Goal: Task Accomplishment & Management: Complete application form

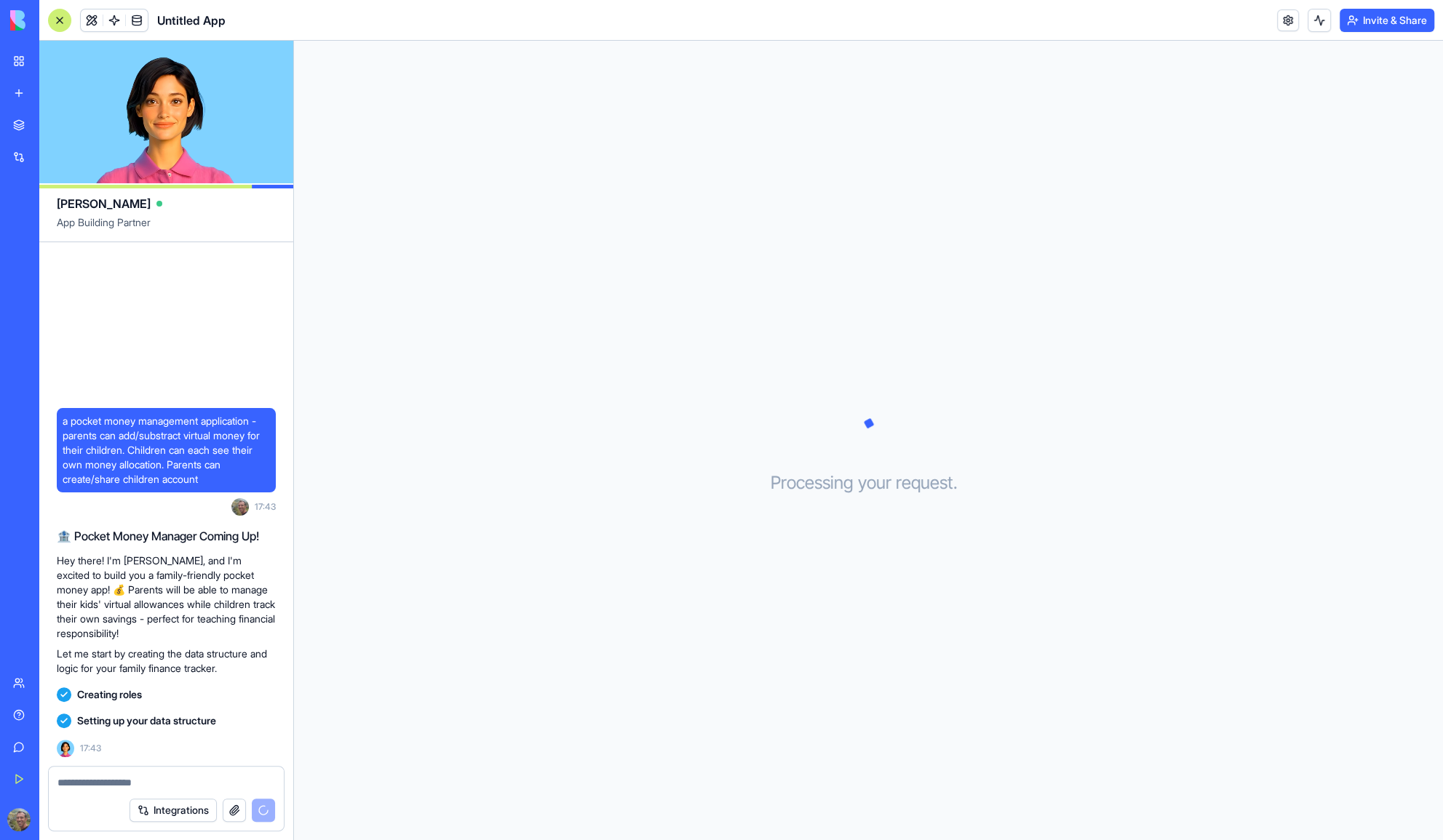
click at [615, 113] on div "Processing your request . . ." at bounding box center [868, 441] width 1149 height 800
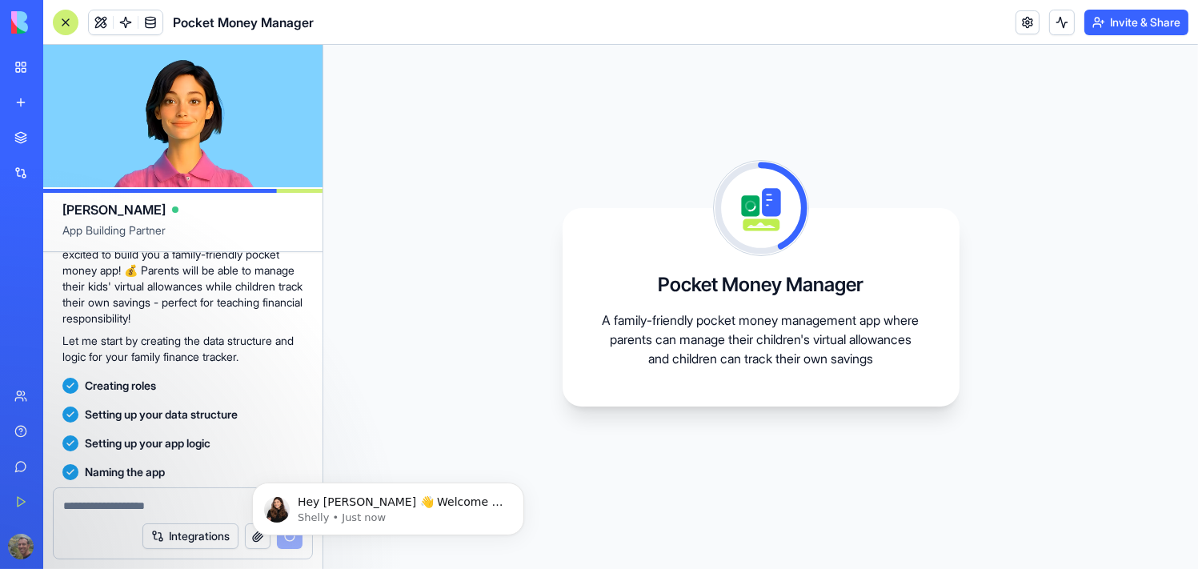
scroll to position [323, 0]
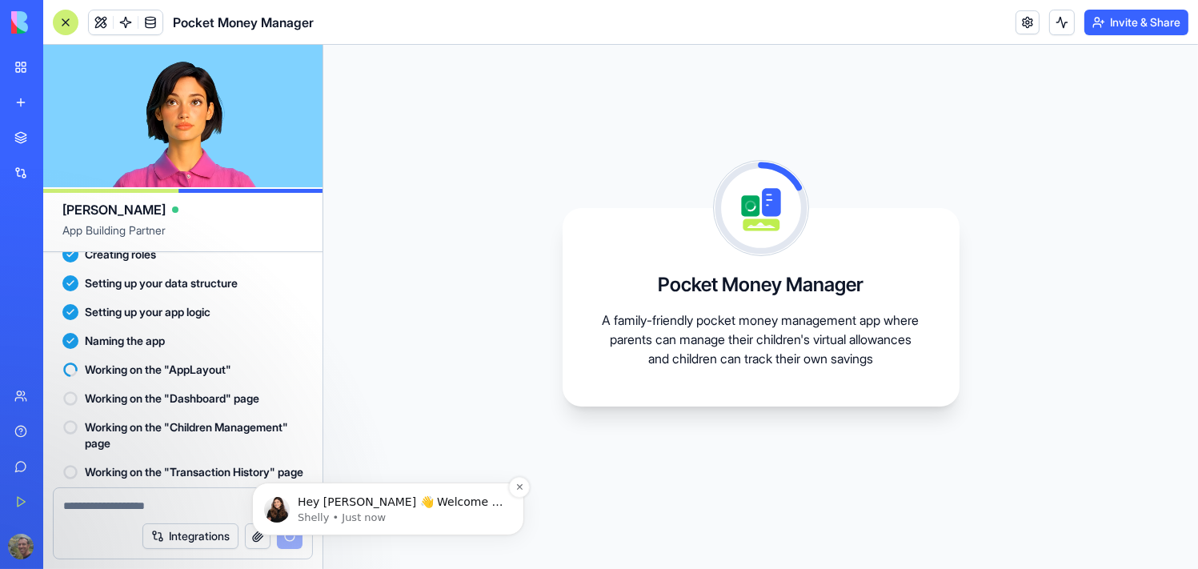
click at [278, 505] on img "message notification from Shelly, Just now. Hey Ariel 👋 Welcome to Blocks 🙌 I'm…" at bounding box center [276, 509] width 26 height 26
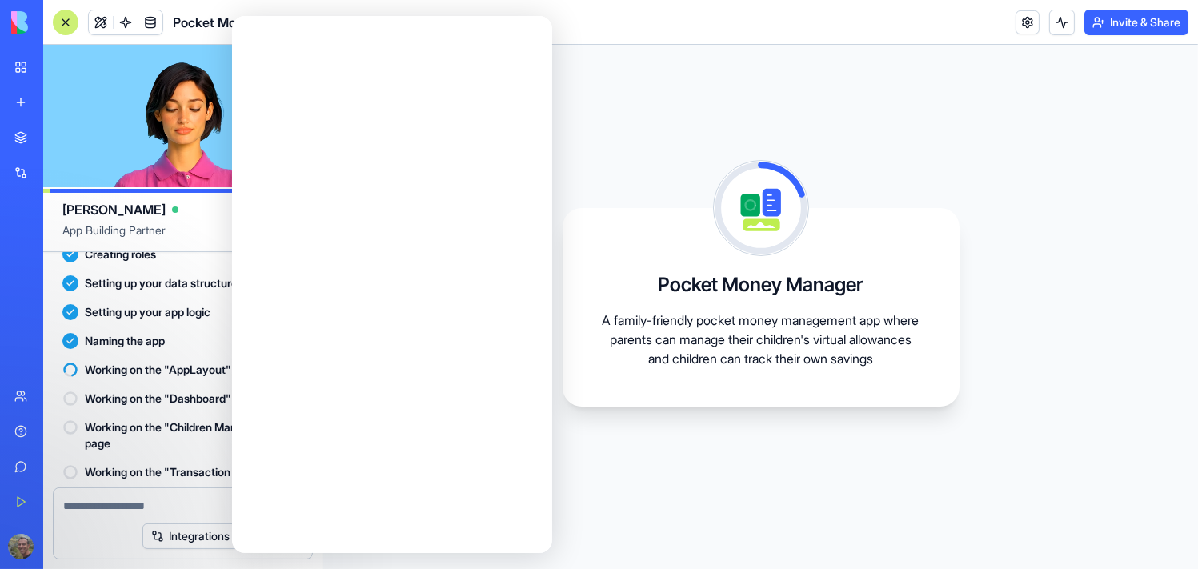
scroll to position [0, 0]
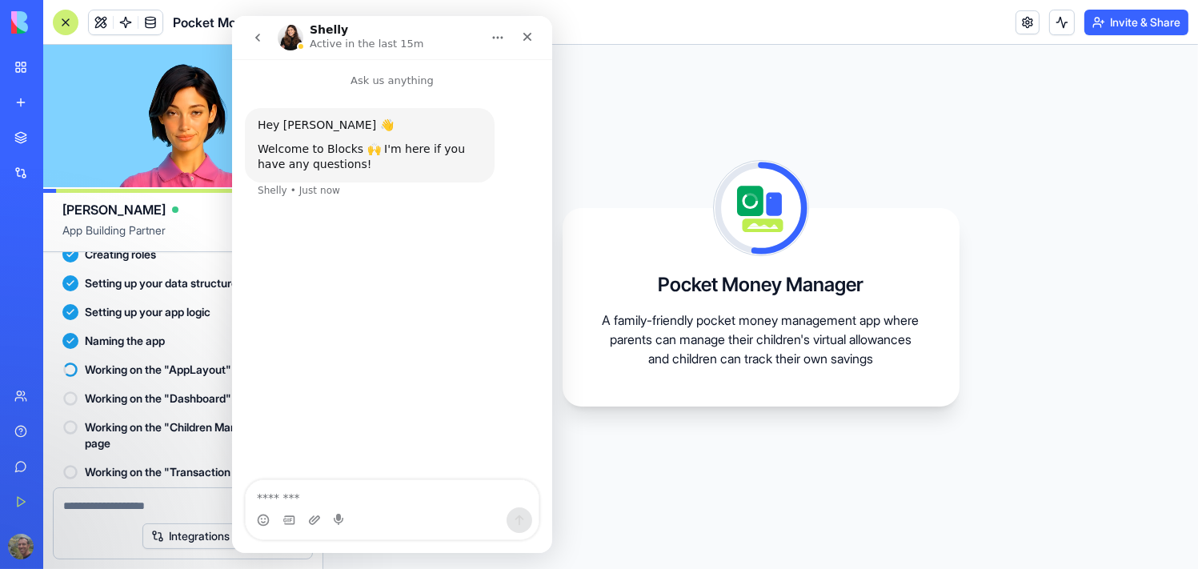
click at [290, 38] on img "Intercom messenger" at bounding box center [290, 38] width 26 height 26
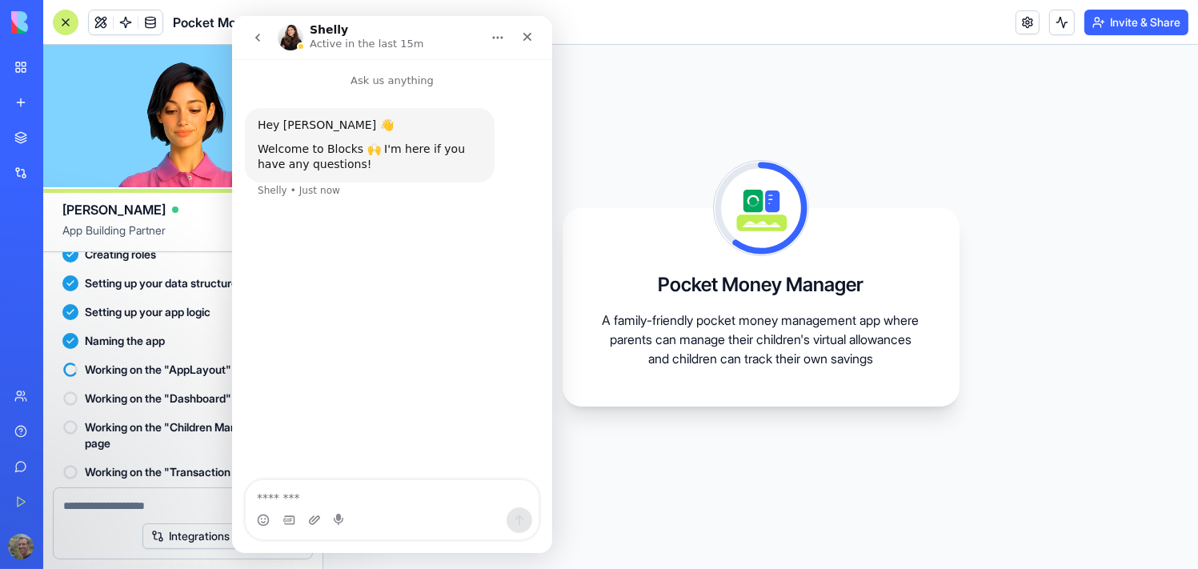
click at [337, 41] on p "Active in the last 15m" at bounding box center [366, 44] width 114 height 16
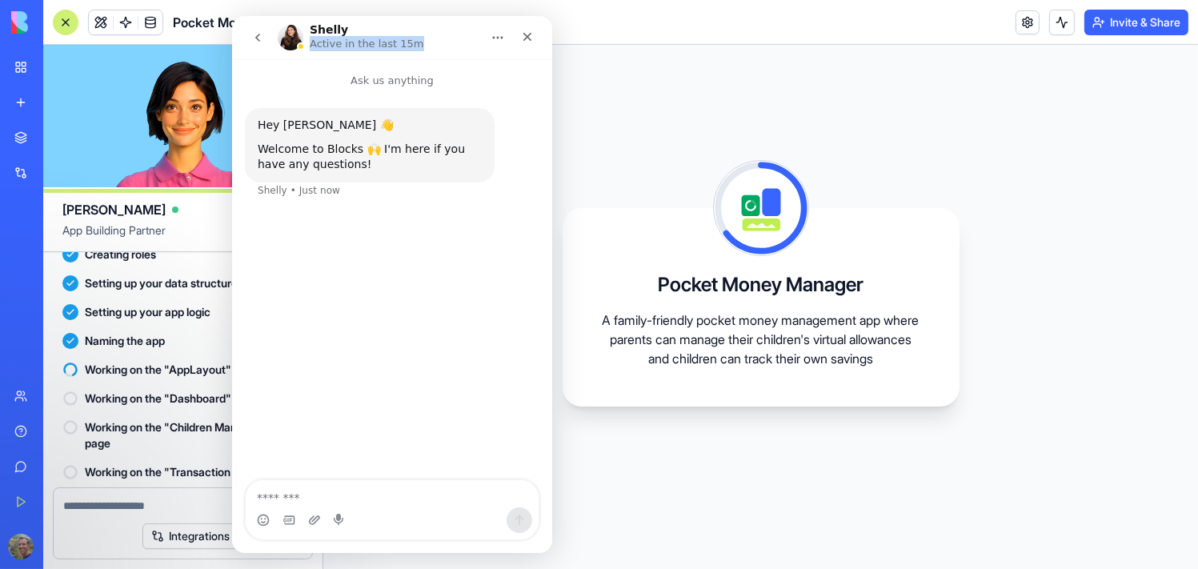
click at [337, 41] on p "Active in the last 15m" at bounding box center [366, 44] width 114 height 16
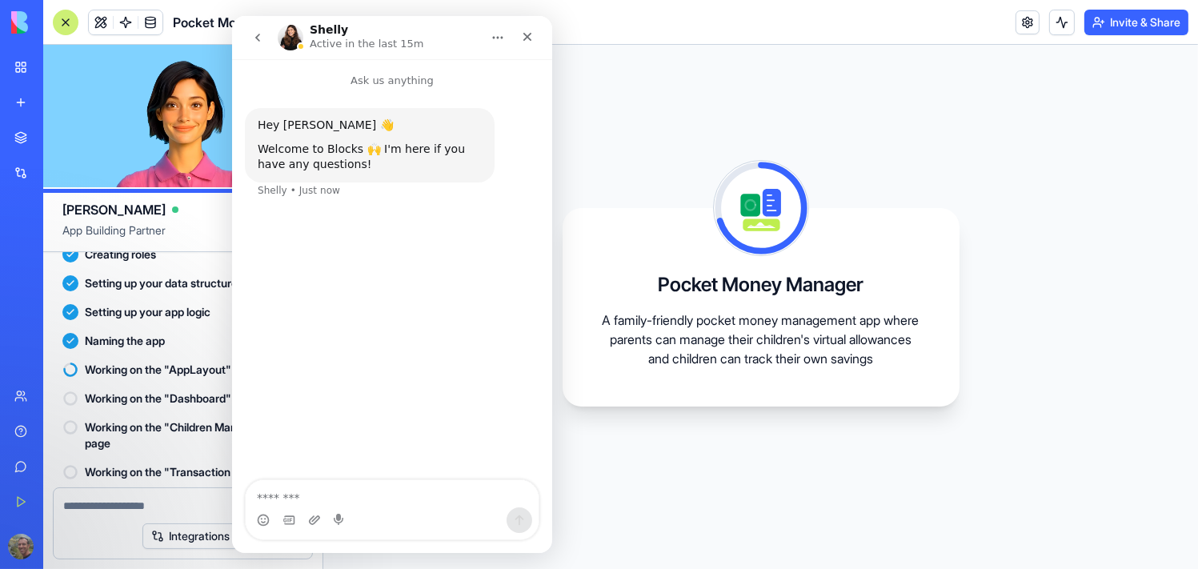
click at [333, 30] on h1 "Shelly" at bounding box center [328, 30] width 38 height 12
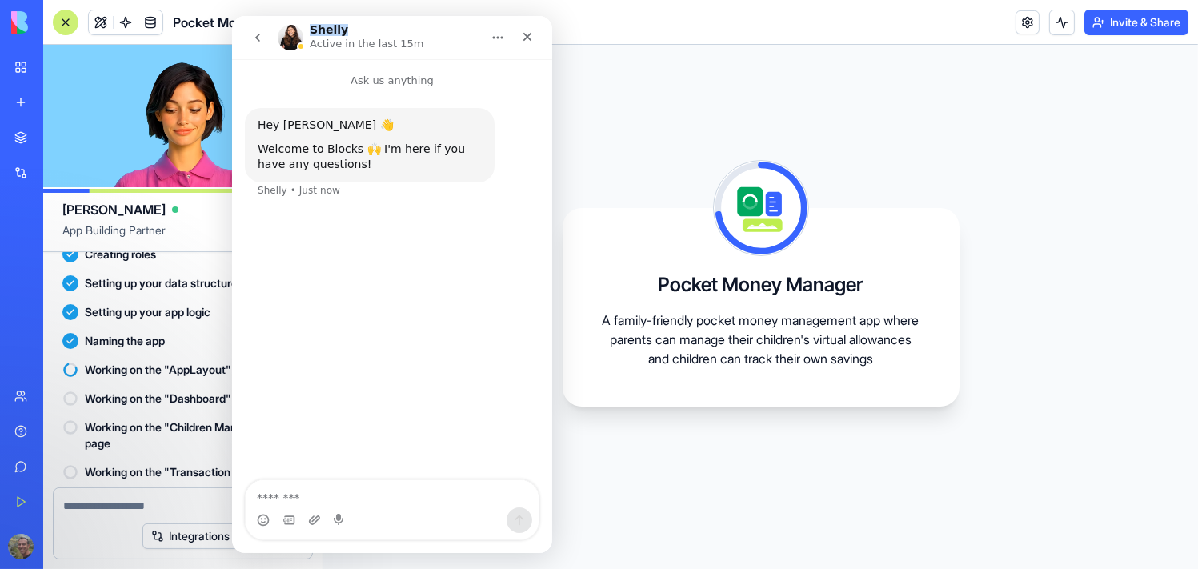
click at [333, 30] on h1 "Shelly" at bounding box center [328, 30] width 38 height 12
click at [296, 42] on img "Intercom messenger" at bounding box center [290, 38] width 26 height 26
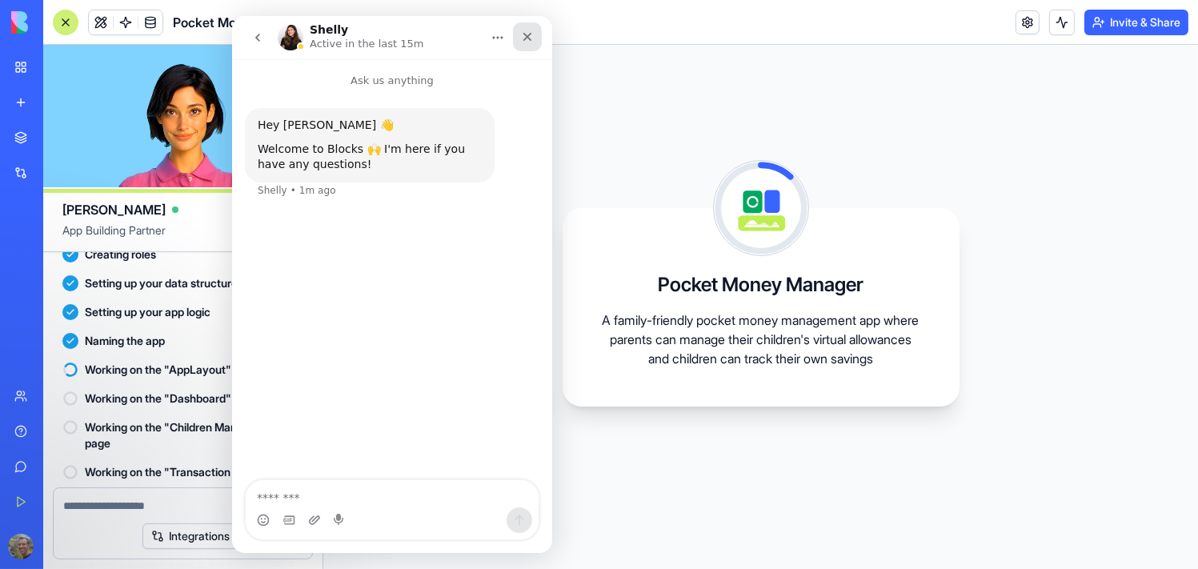
click at [529, 36] on icon "Close" at bounding box center [526, 36] width 13 height 13
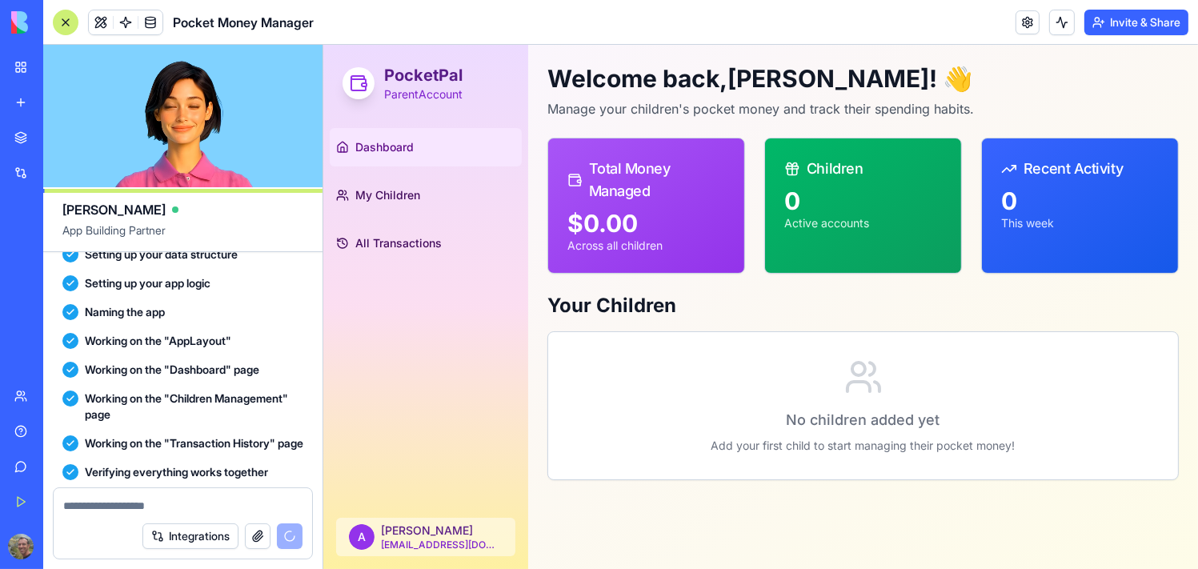
scroll to position [515, 0]
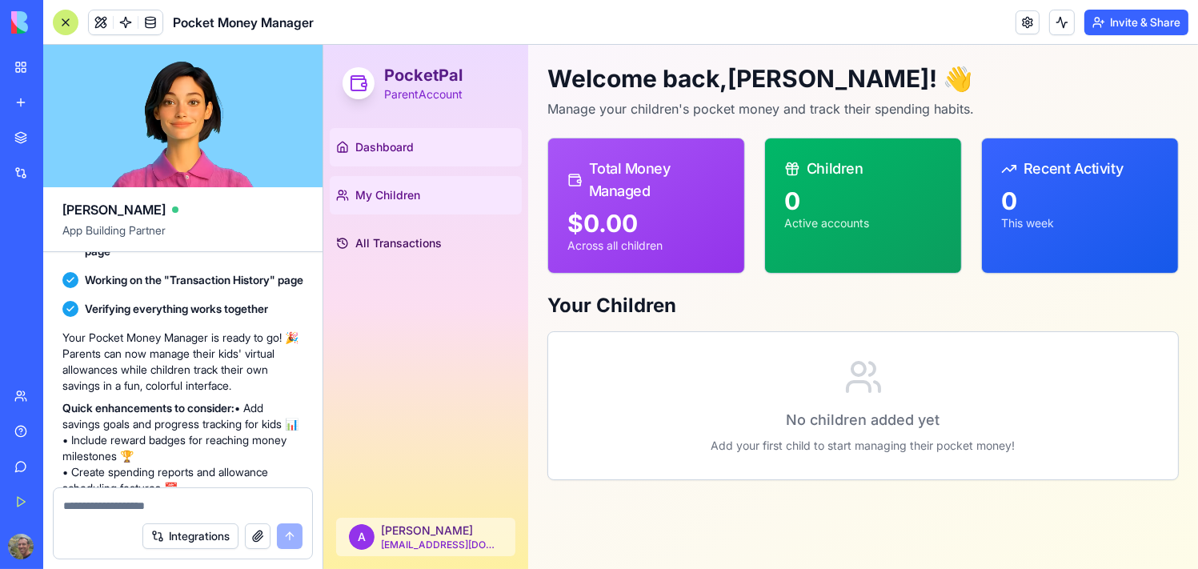
click at [381, 190] on span "My Children" at bounding box center [387, 195] width 65 height 16
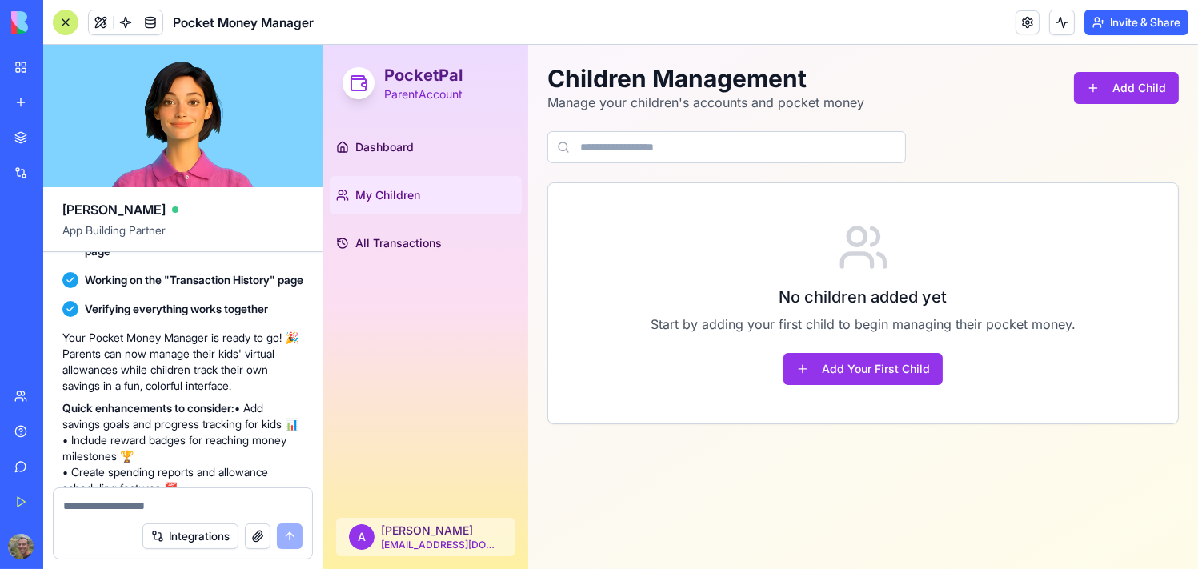
click at [639, 142] on input at bounding box center [726, 147] width 359 height 32
click at [433, 143] on link "Dashboard" at bounding box center [425, 147] width 192 height 38
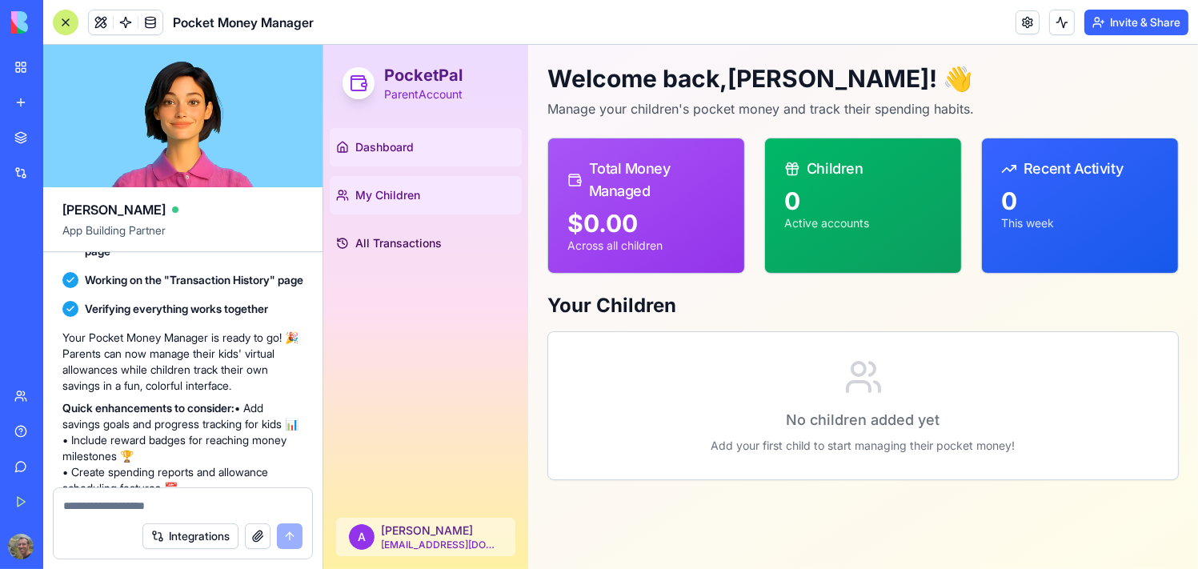
click at [415, 194] on span "My Children" at bounding box center [387, 195] width 65 height 16
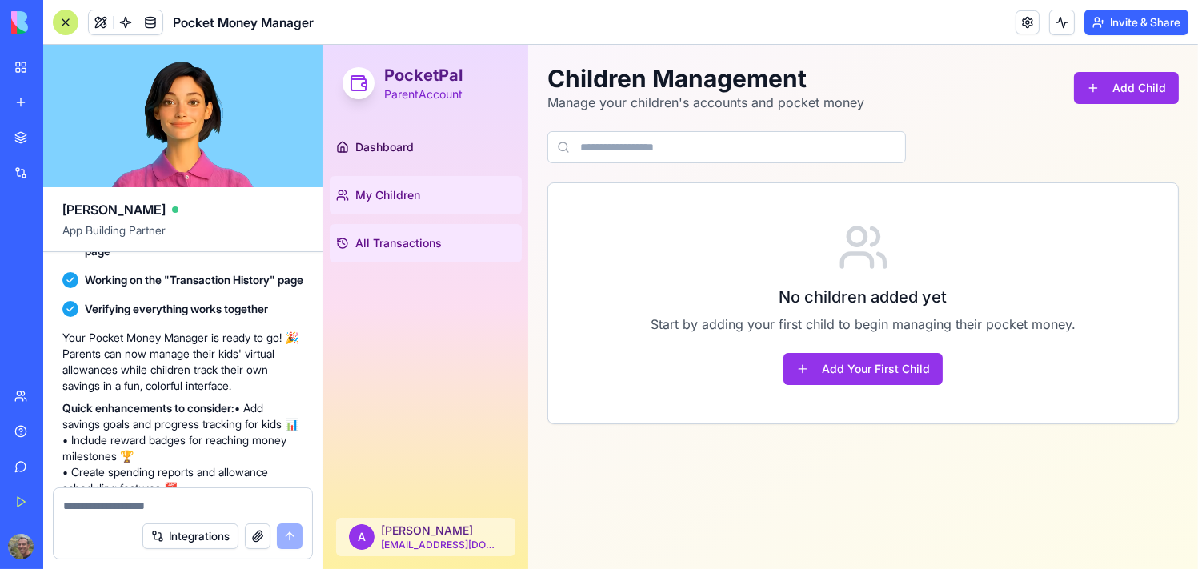
click at [413, 251] on span "All Transactions" at bounding box center [398, 243] width 86 height 16
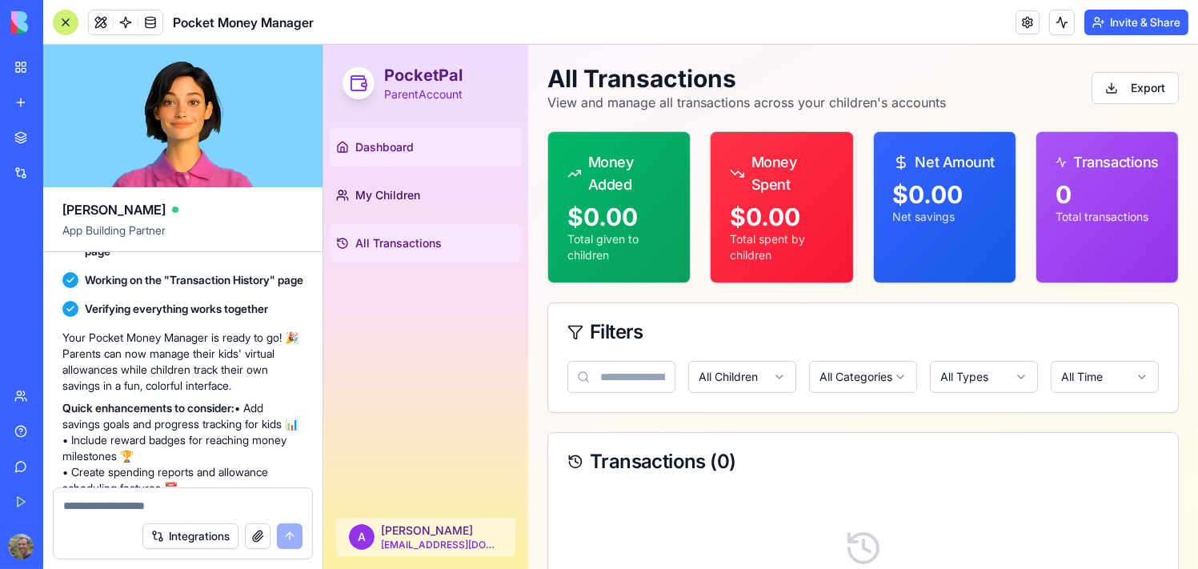
click at [410, 153] on span "Dashboard" at bounding box center [384, 147] width 58 height 16
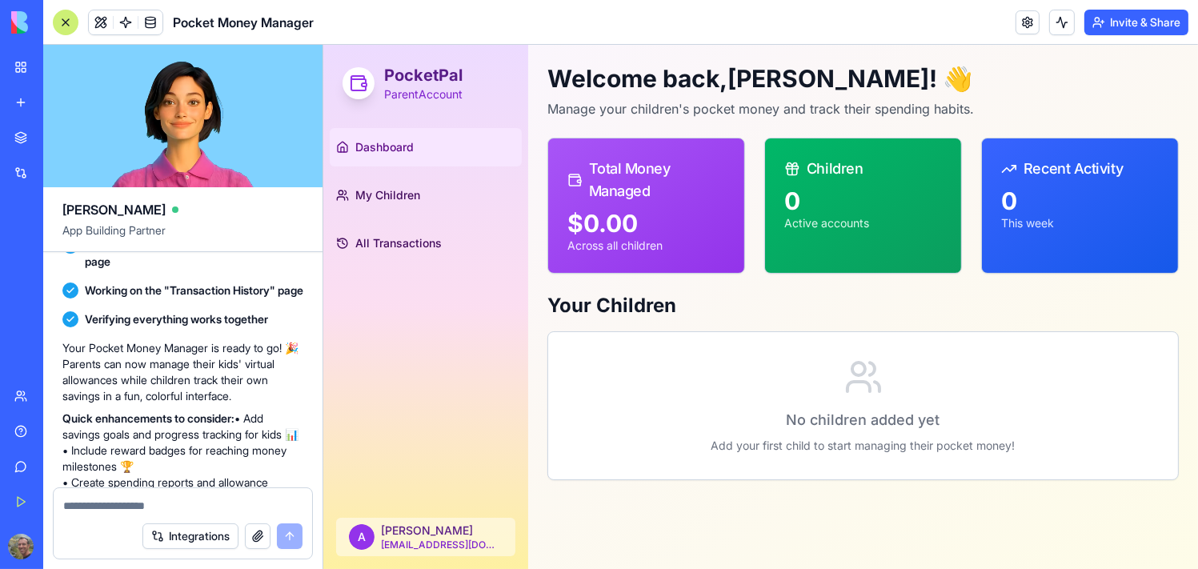
scroll to position [515, 0]
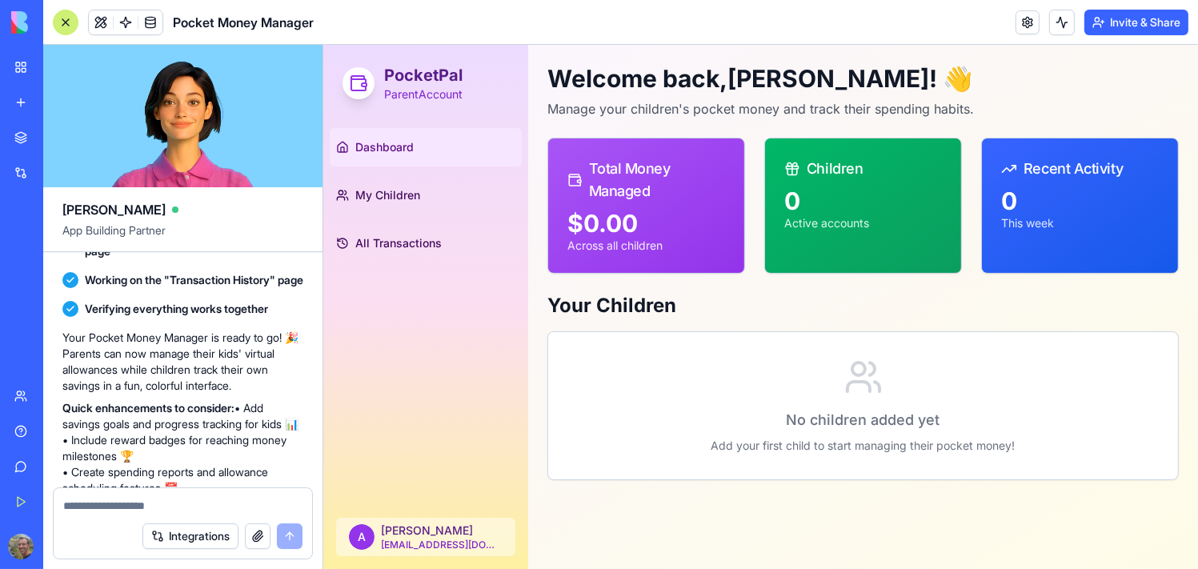
click at [386, 149] on span "Dashboard" at bounding box center [384, 147] width 58 height 16
click at [429, 526] on html "PocketPal Parent Account Dashboard My Children All Transactions A [PERSON_NAME]…" at bounding box center [760, 307] width 875 height 524
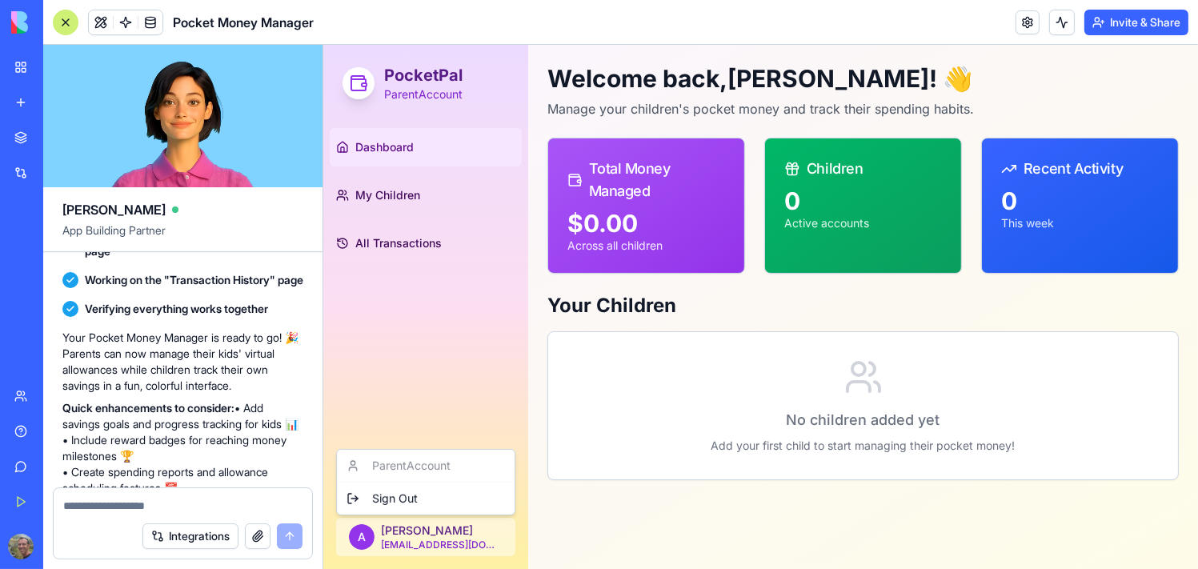
click at [412, 380] on html "PocketPal Parent Account Dashboard My Children All Transactions A [PERSON_NAME]…" at bounding box center [760, 307] width 875 height 524
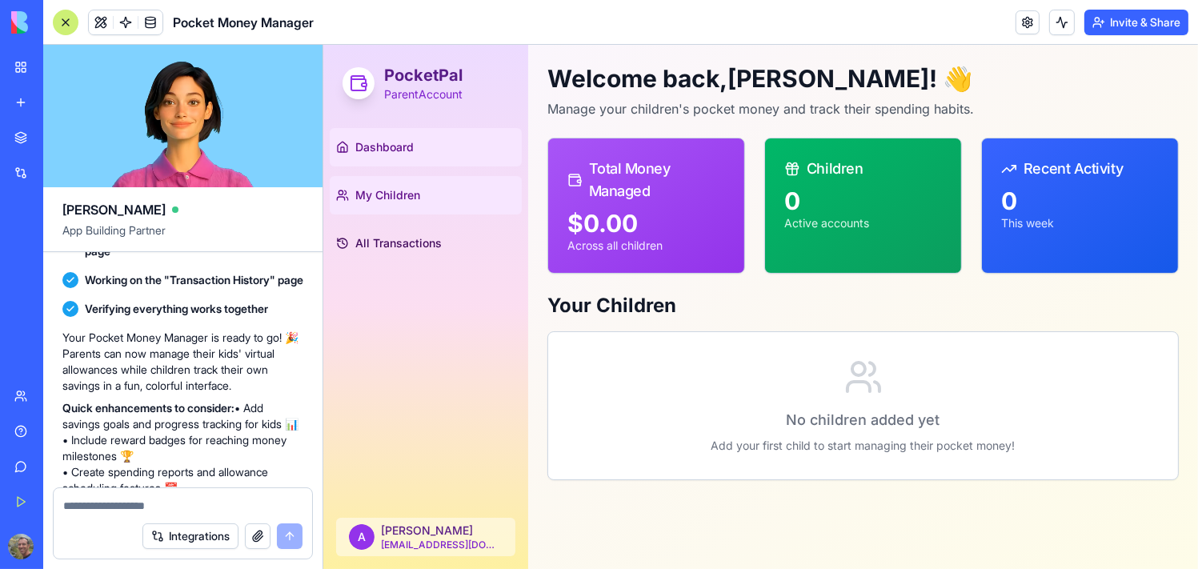
click at [389, 184] on link "My Children" at bounding box center [425, 195] width 192 height 38
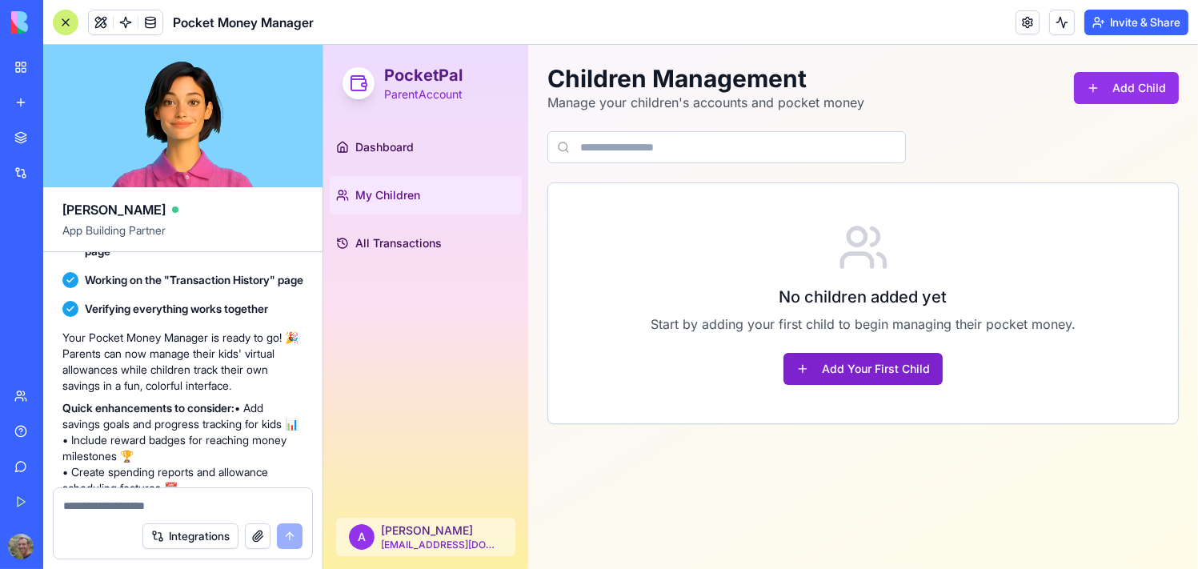
click at [878, 367] on button "Add Your First Child" at bounding box center [862, 369] width 159 height 32
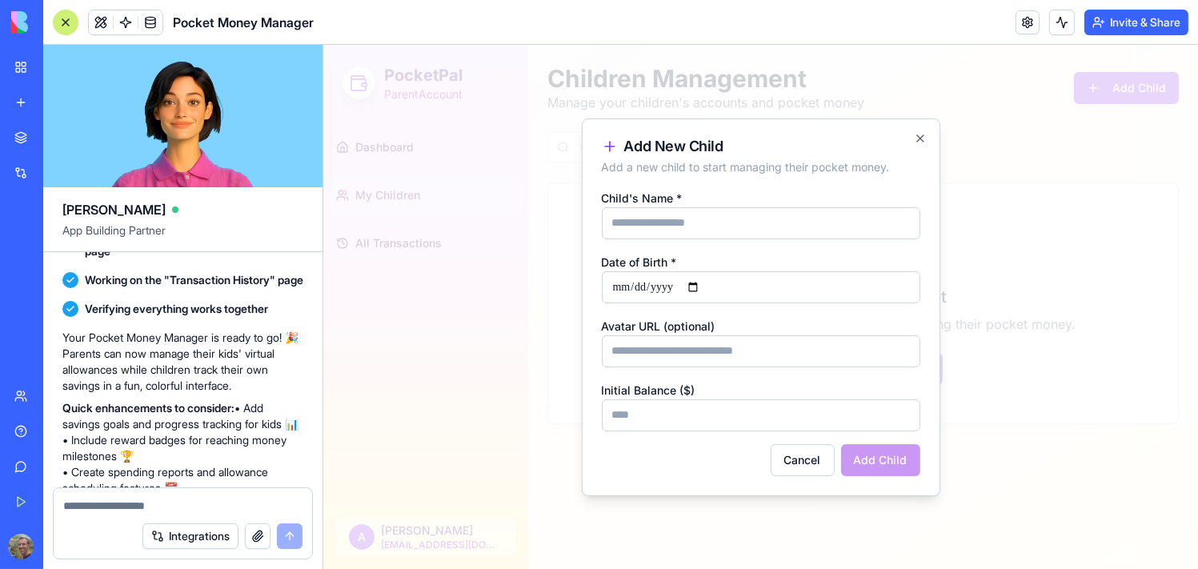
click at [635, 224] on input "Child's Name *" at bounding box center [760, 223] width 319 height 32
type input "******"
click at [619, 292] on input "Date of Birth *" at bounding box center [760, 287] width 319 height 32
click at [697, 283] on input "Date of Birth *" at bounding box center [760, 287] width 319 height 32
type input "**********"
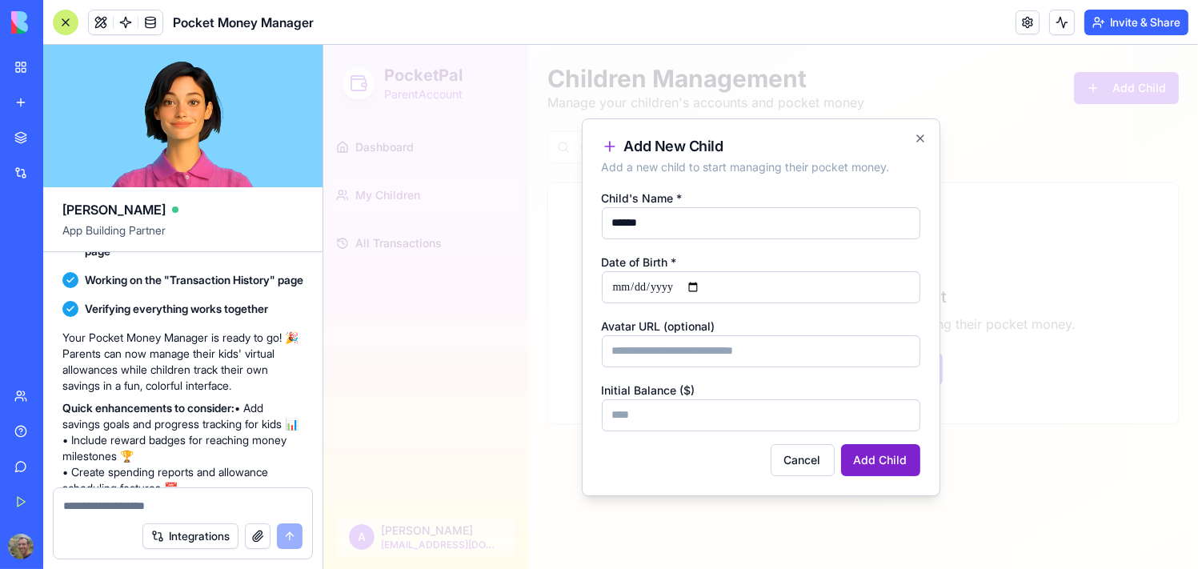
click at [897, 461] on button "Add Child" at bounding box center [879, 460] width 79 height 32
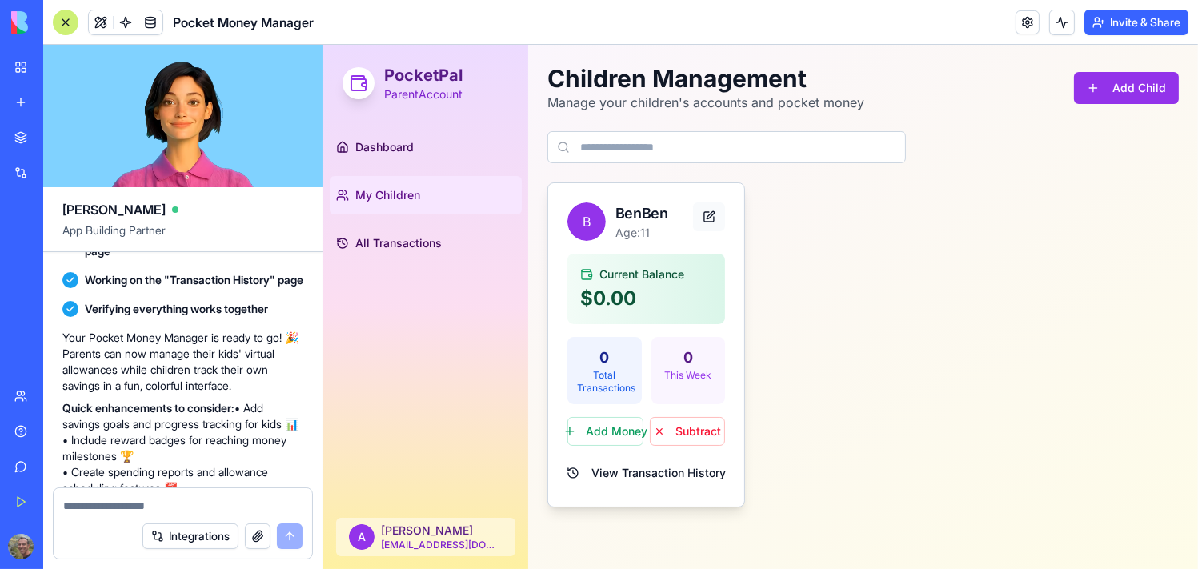
click at [705, 214] on button at bounding box center [708, 216] width 32 height 29
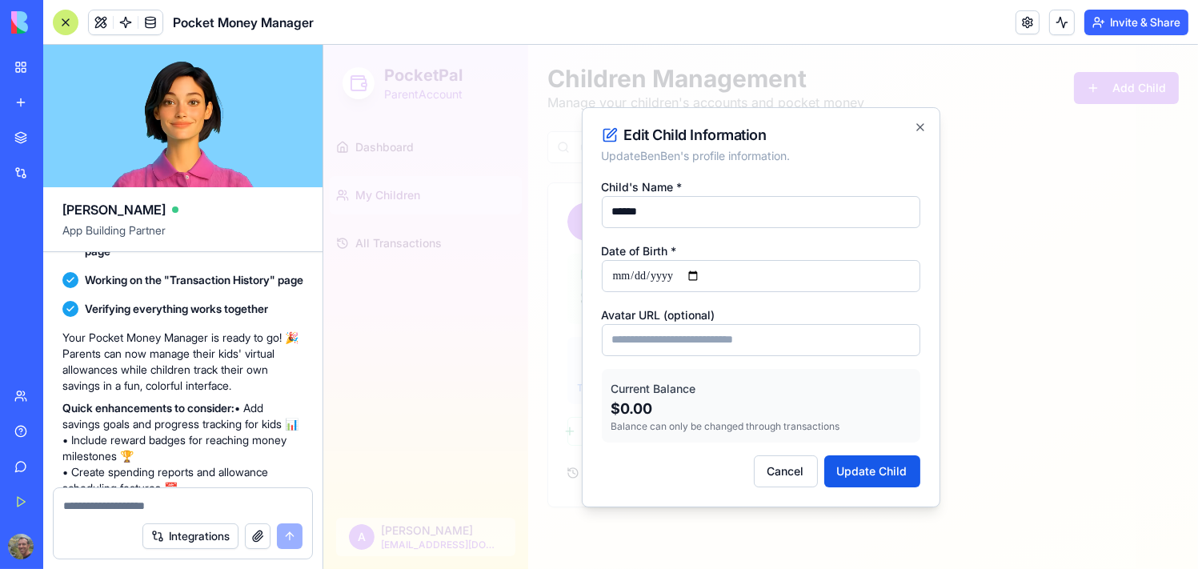
drag, startPoint x: 773, startPoint y: 470, endPoint x: 826, endPoint y: 450, distance: 56.5
click at [774, 468] on button "Cancel" at bounding box center [785, 471] width 64 height 32
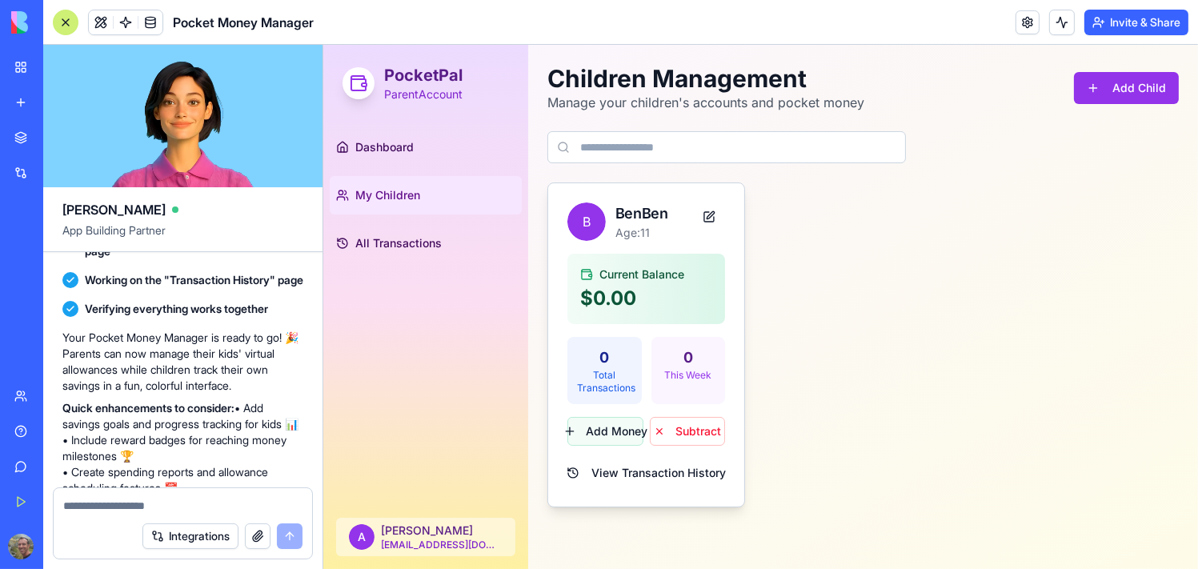
click at [603, 436] on button "Add Money" at bounding box center [605, 431] width 76 height 29
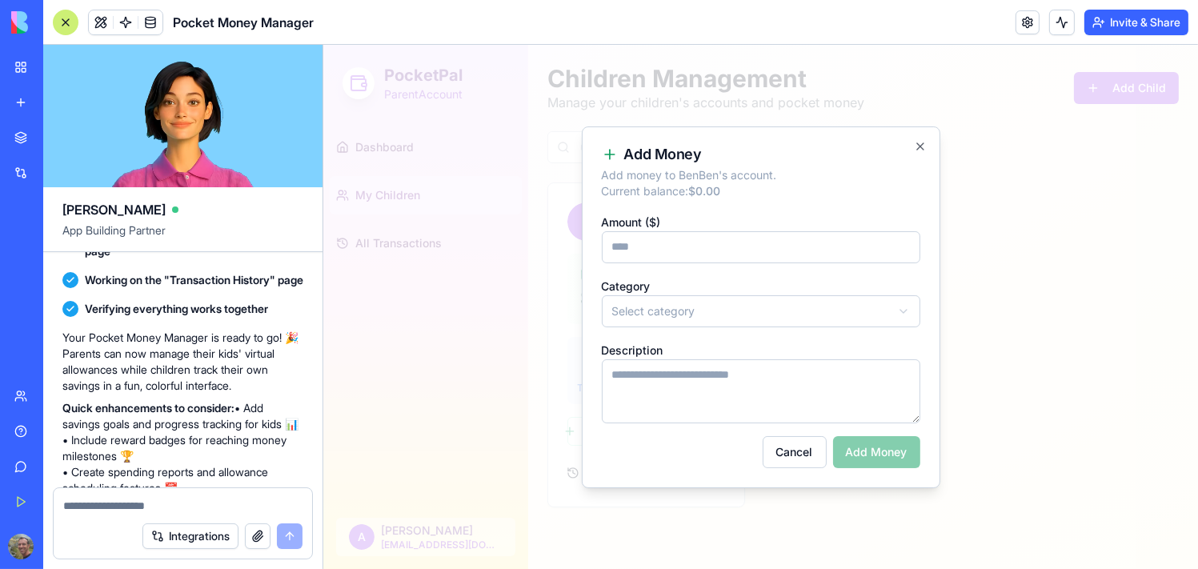
click at [695, 316] on body "PocketPal Parent Account Dashboard My Children All Transactions A [PERSON_NAME]…" at bounding box center [760, 307] width 875 height 524
click at [659, 250] on input "Amount ($)" at bounding box center [760, 247] width 319 height 32
type input "**"
click at [863, 179] on p "Add money to [PERSON_NAME] 's account. Current balance: $ 0.00" at bounding box center [760, 183] width 319 height 32
click at [893, 447] on div "Cancel Add Money" at bounding box center [760, 452] width 319 height 32
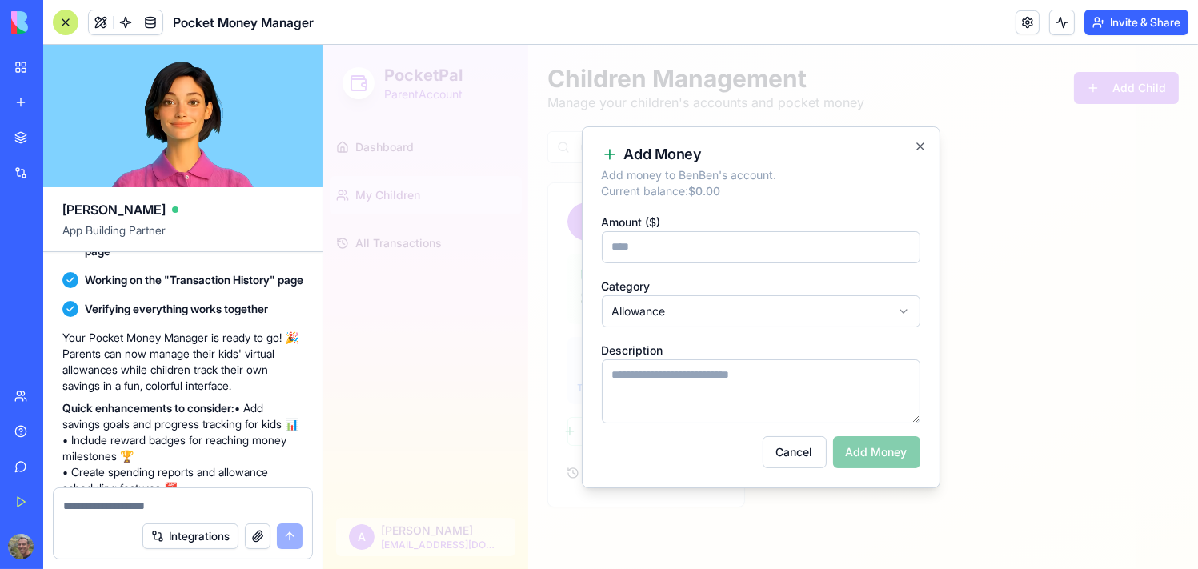
click at [747, 416] on textarea "Description" at bounding box center [760, 391] width 319 height 64
type textarea "**********"
click at [907, 456] on button "Add Money" at bounding box center [875, 452] width 87 height 32
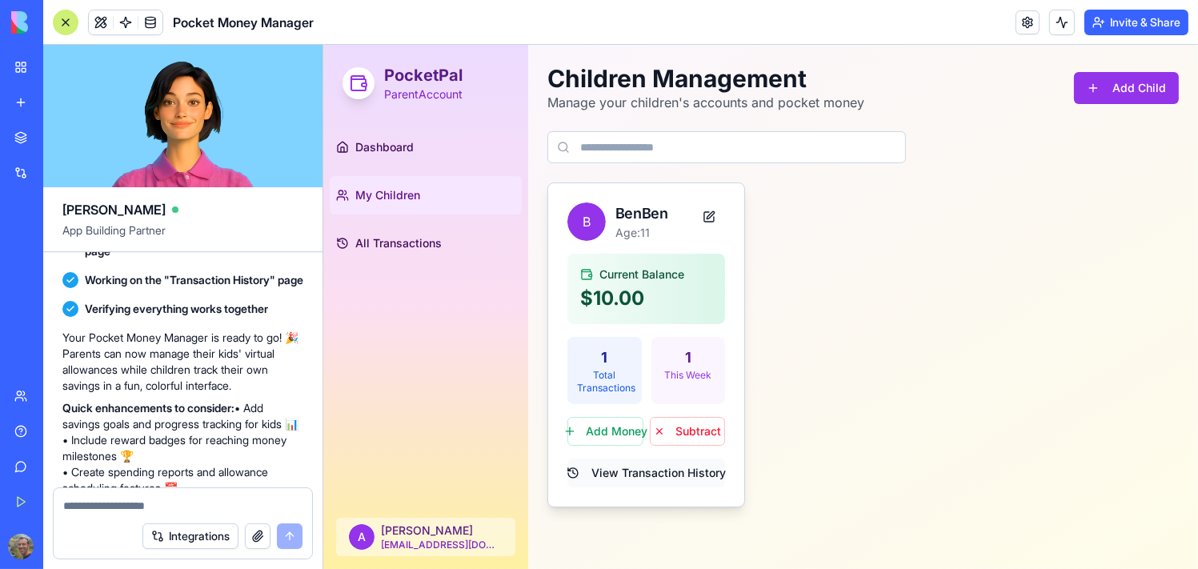
click at [671, 474] on button "View Transaction History" at bounding box center [646, 473] width 158 height 29
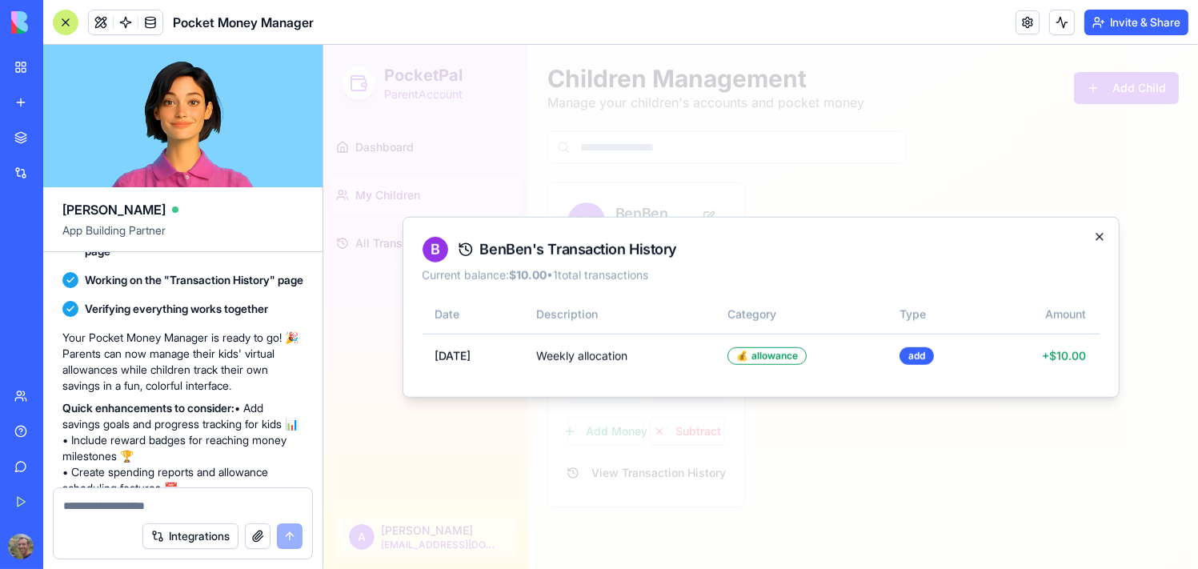
click at [1095, 236] on icon "button" at bounding box center [1098, 236] width 13 height 13
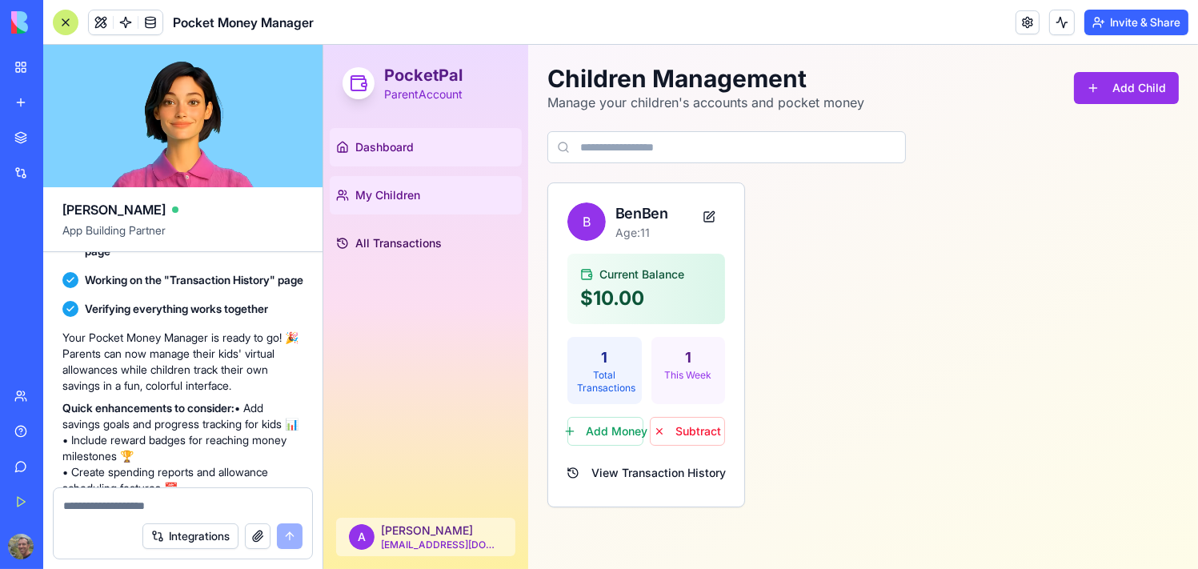
click at [401, 143] on span "Dashboard" at bounding box center [384, 147] width 58 height 16
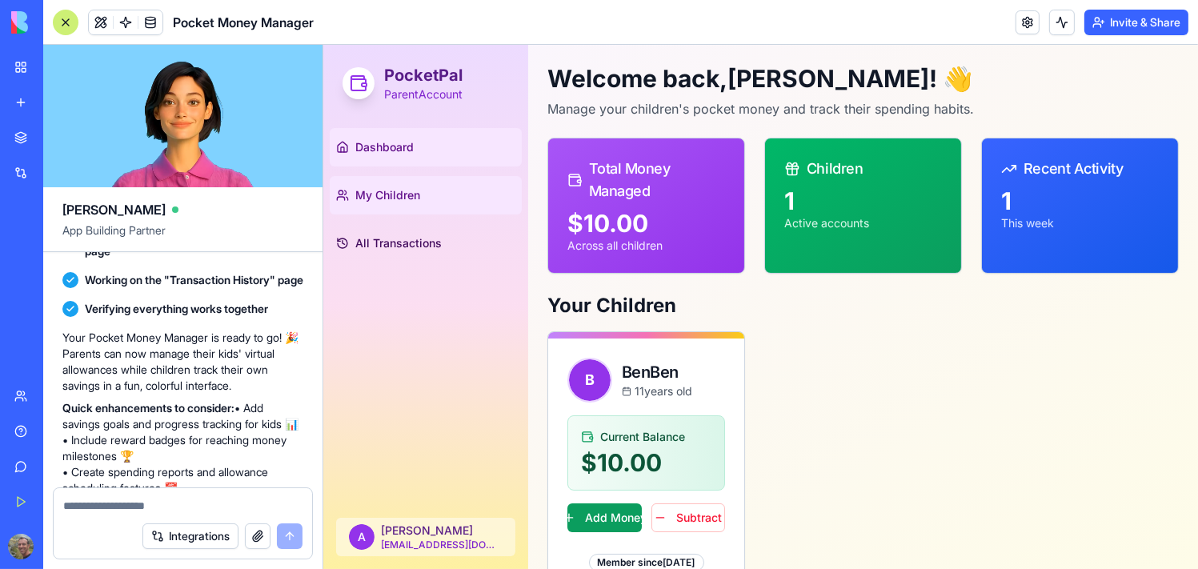
click at [417, 182] on link "My Children" at bounding box center [425, 195] width 192 height 38
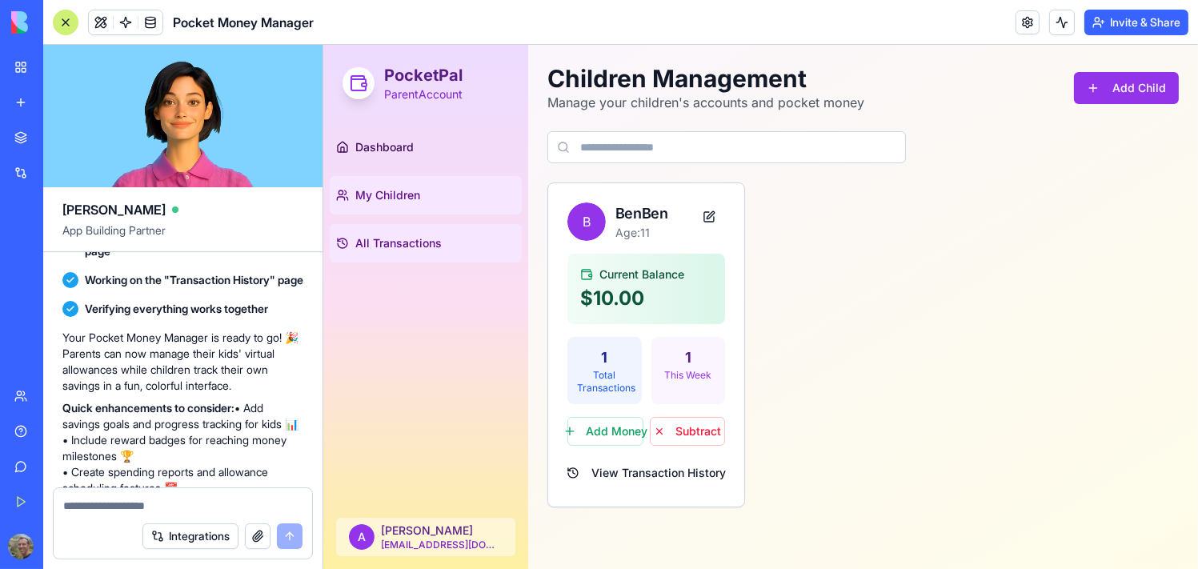
click at [411, 247] on span "All Transactions" at bounding box center [398, 243] width 86 height 16
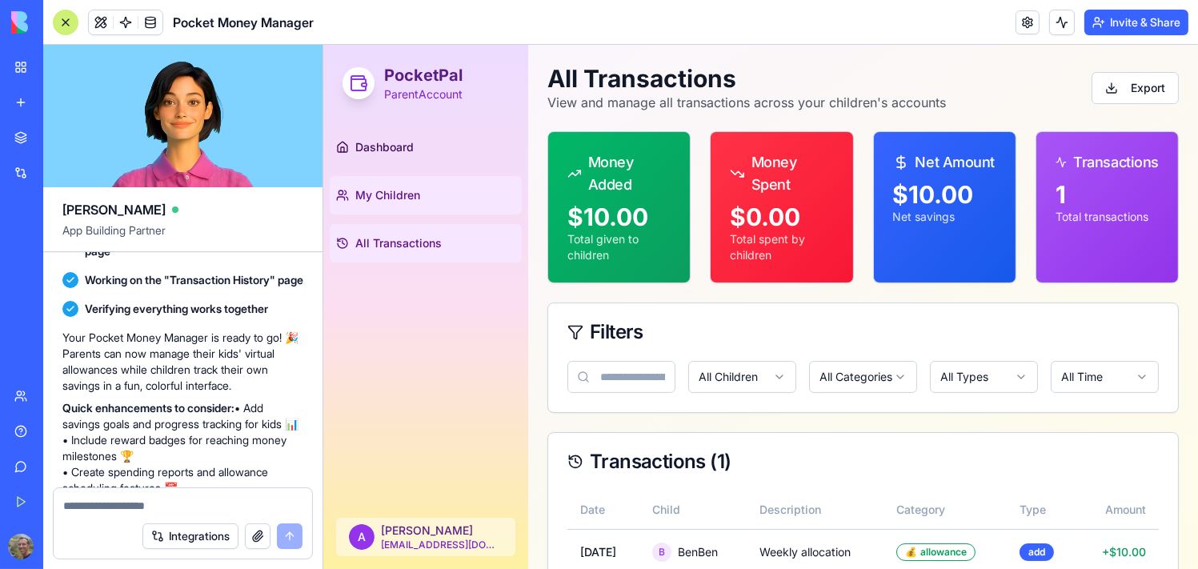
click at [420, 181] on link "My Children" at bounding box center [425, 195] width 192 height 38
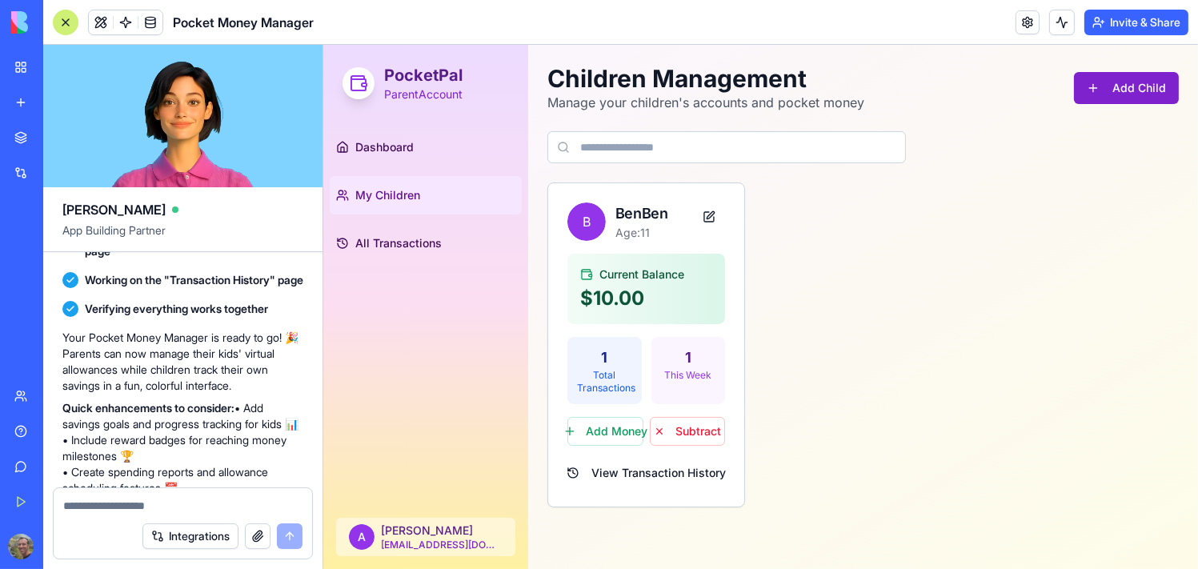
click at [1099, 90] on button "Add Child" at bounding box center [1125, 88] width 105 height 32
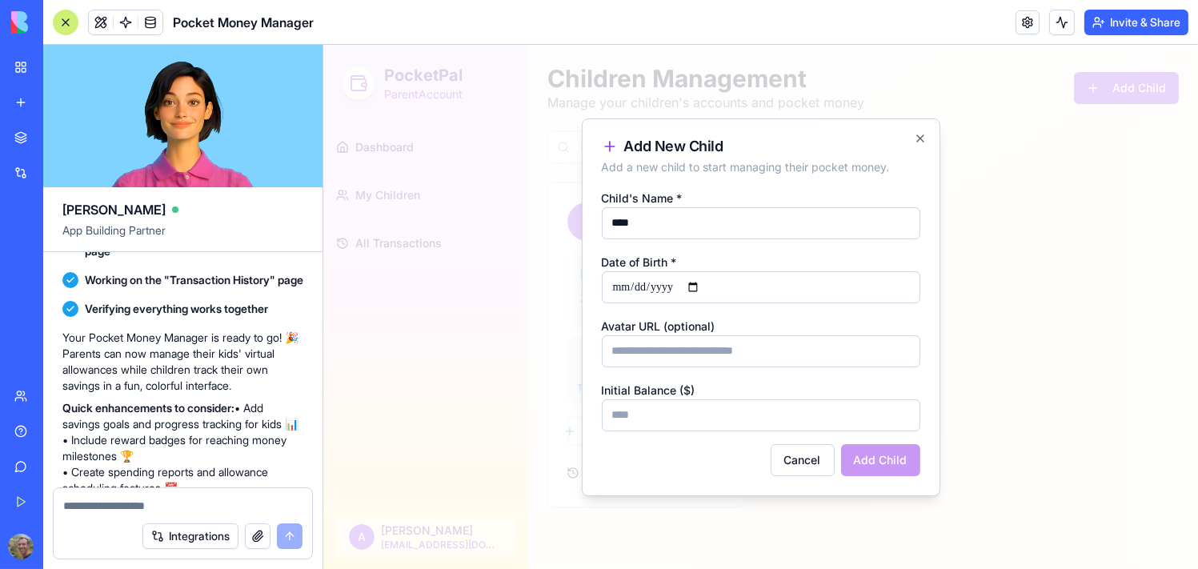
type input "****"
click at [617, 287] on input "Date of Birth *" at bounding box center [760, 287] width 319 height 32
type input "**********"
click at [708, 353] on input "Avatar URL (optional)" at bounding box center [760, 351] width 319 height 32
click at [655, 415] on input "*" at bounding box center [760, 415] width 319 height 32
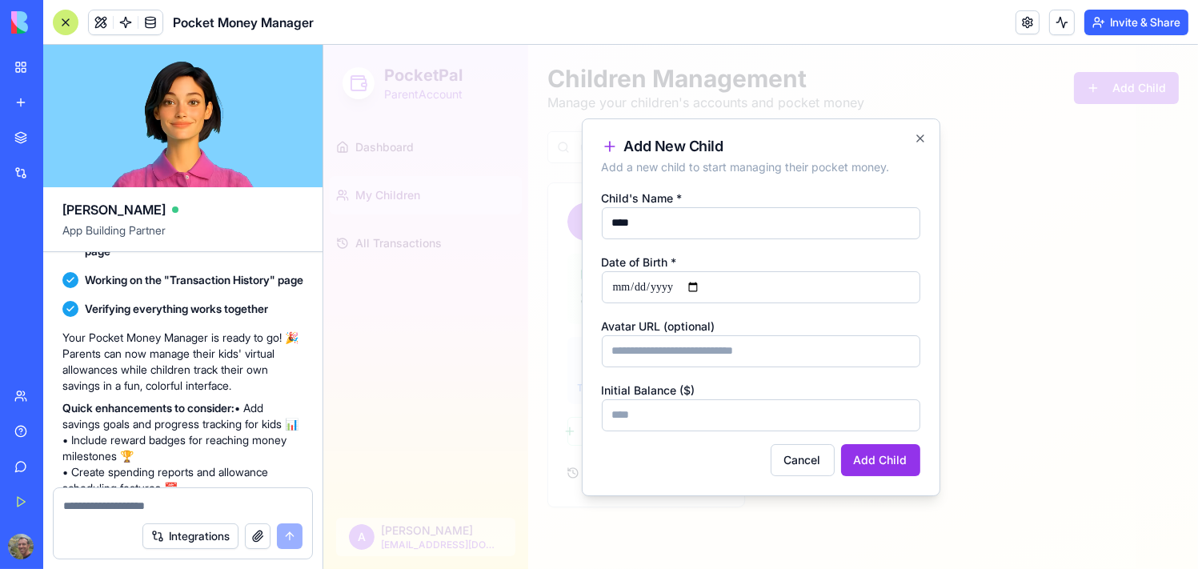
drag, startPoint x: 868, startPoint y: 449, endPoint x: 900, endPoint y: 463, distance: 35.5
click at [869, 451] on button "Add Child" at bounding box center [879, 460] width 79 height 32
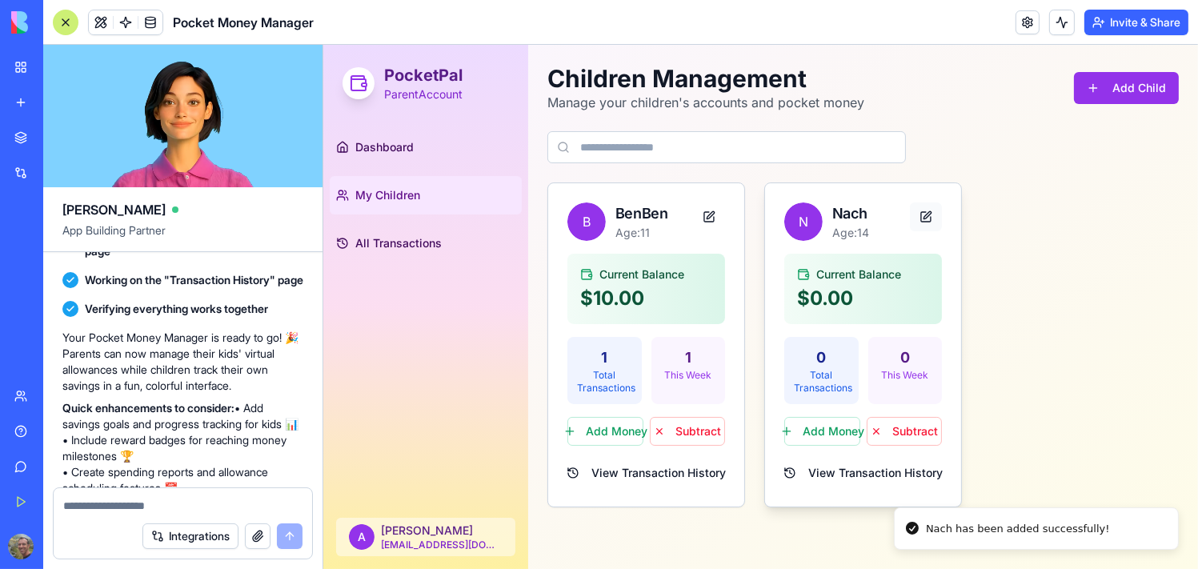
click at [928, 214] on button at bounding box center [925, 216] width 32 height 29
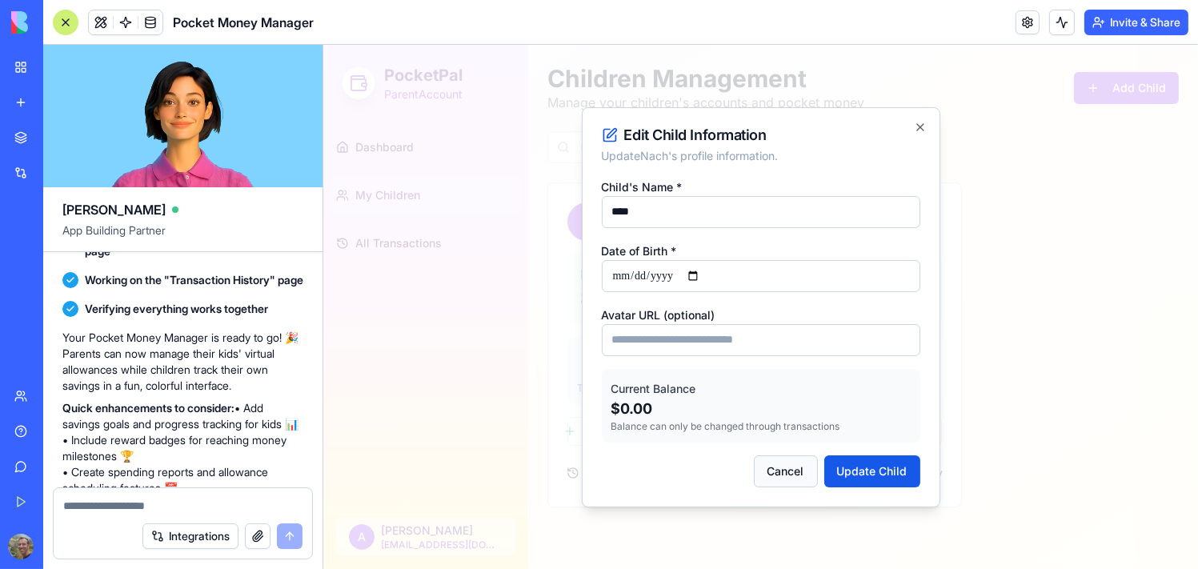
click at [788, 468] on button "Cancel" at bounding box center [785, 471] width 64 height 32
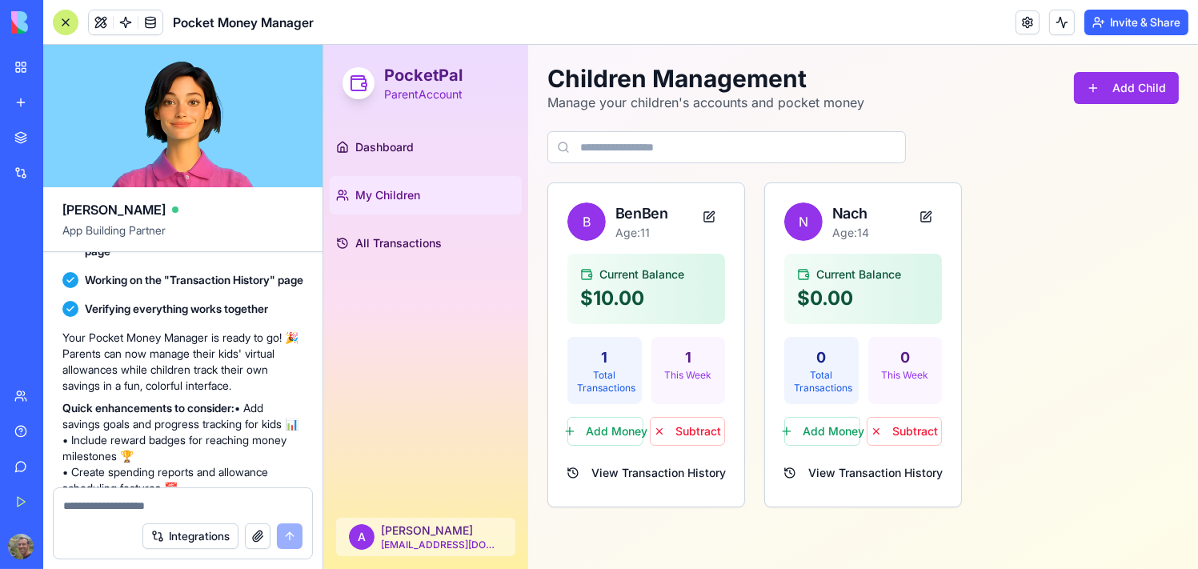
click at [376, 306] on div "Dashboard My Children All Transactions" at bounding box center [425, 313] width 205 height 383
click at [1021, 22] on link at bounding box center [1028, 22] width 24 height 24
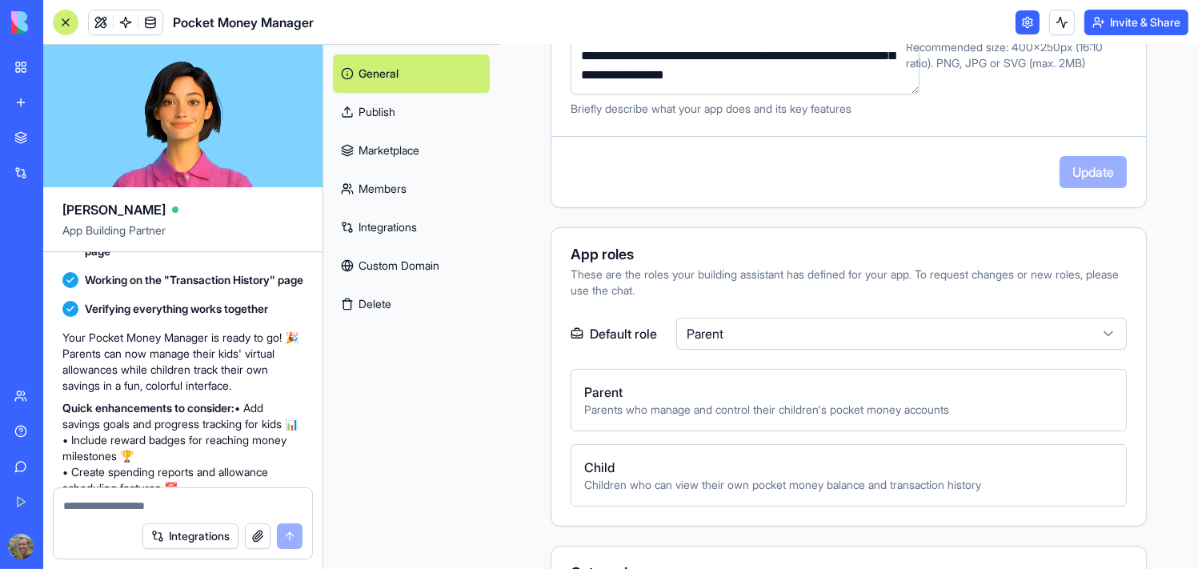
scroll to position [400, 0]
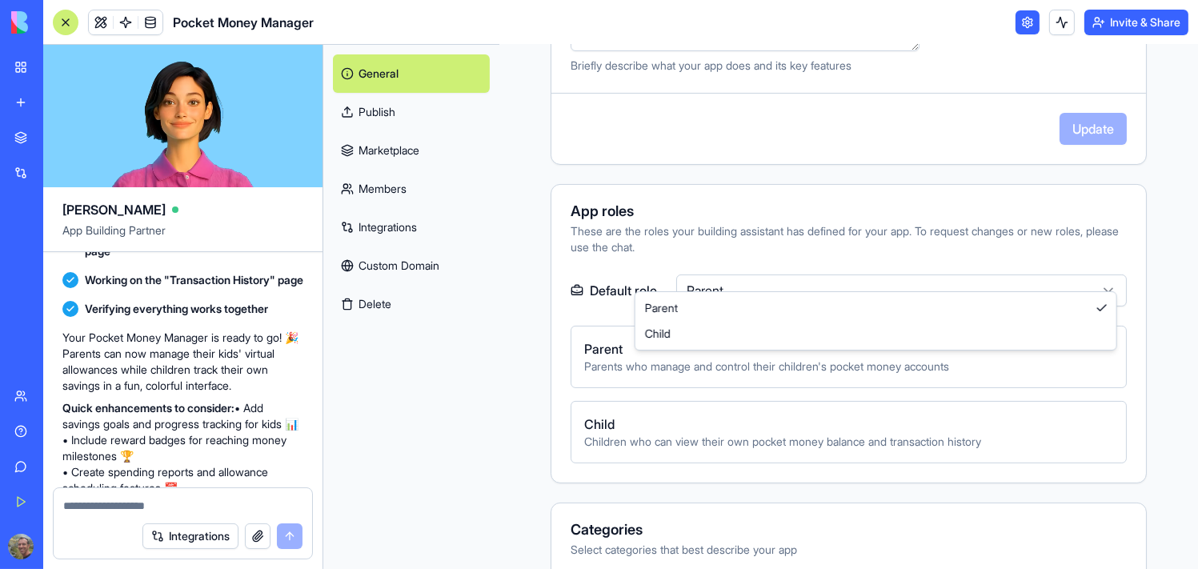
click at [685, 279] on html "BETA My Workspace New app Marketplace Integrations Recent Untitled App AI Logo …" at bounding box center [599, 284] width 1198 height 569
click at [691, 275] on html "BETA My Workspace New app Marketplace Integrations Recent Untitled App AI Logo …" at bounding box center [599, 284] width 1198 height 569
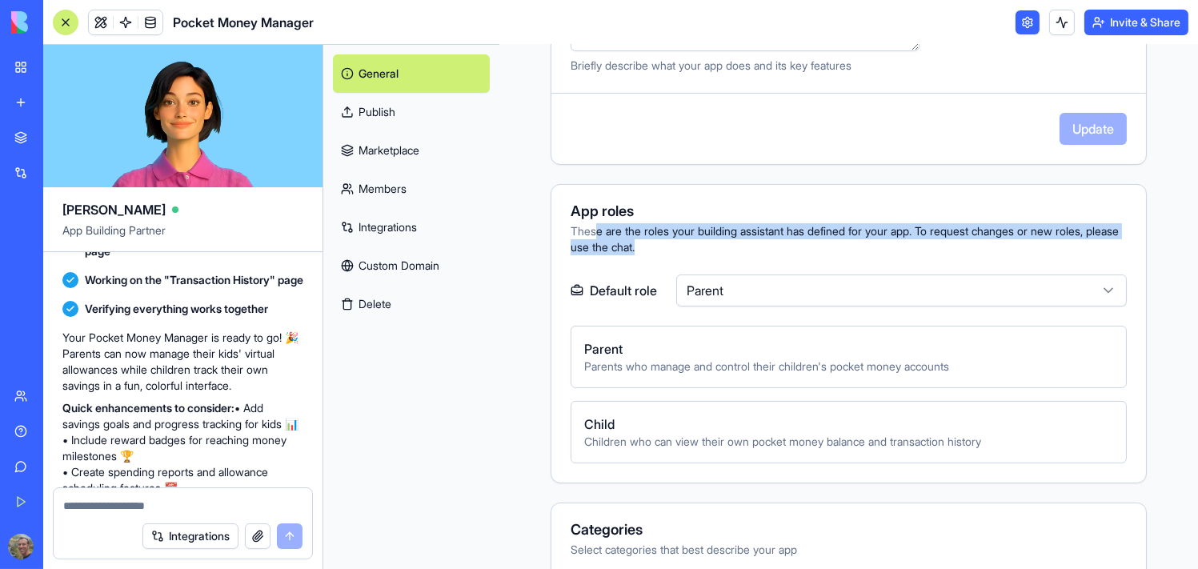
drag, startPoint x: 548, startPoint y: 228, endPoint x: 1080, endPoint y: 226, distance: 532.2
click at [1080, 226] on div "These are the roles your building assistant has defined for your app. To reques…" at bounding box center [849, 239] width 556 height 32
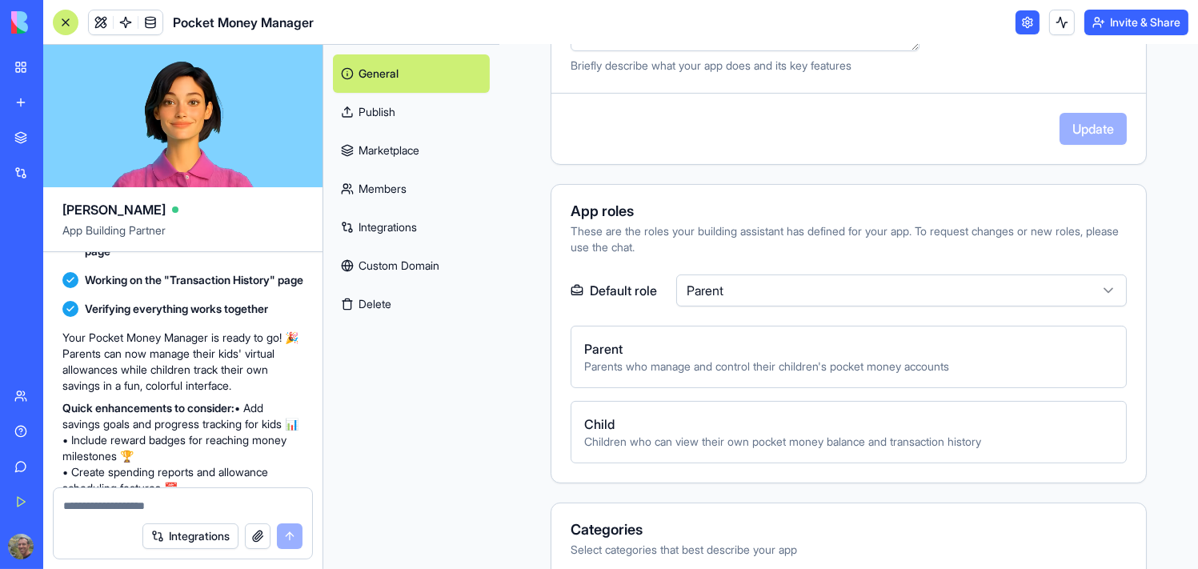
click at [584, 339] on span "Parent" at bounding box center [848, 348] width 529 height 19
click at [584, 434] on span "Children who can view their own pocket money balance and transaction history" at bounding box center [848, 442] width 529 height 16
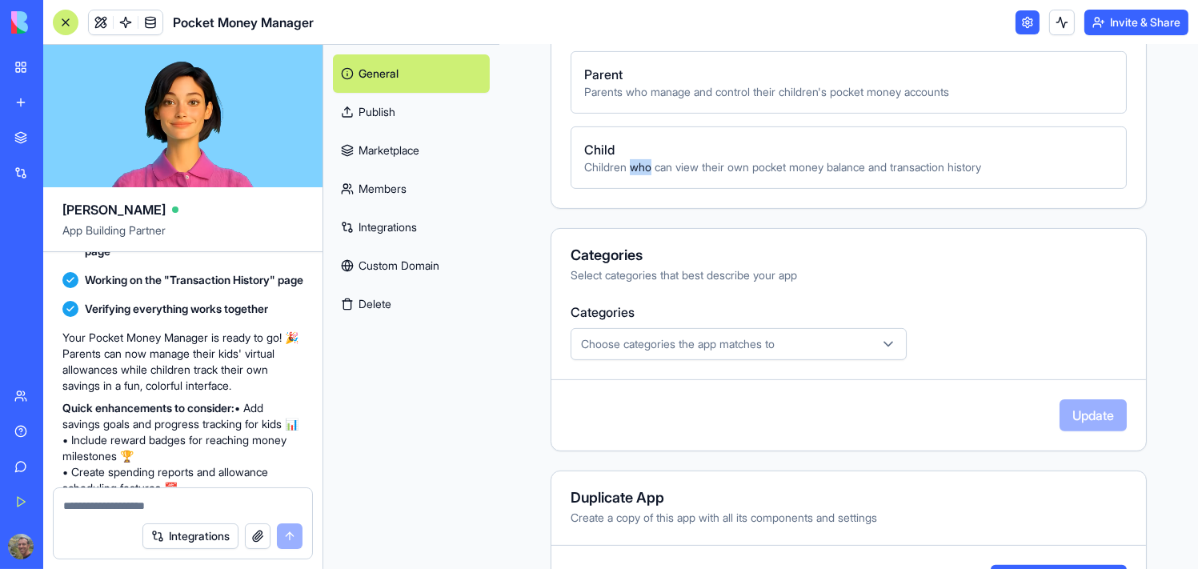
scroll to position [719, 0]
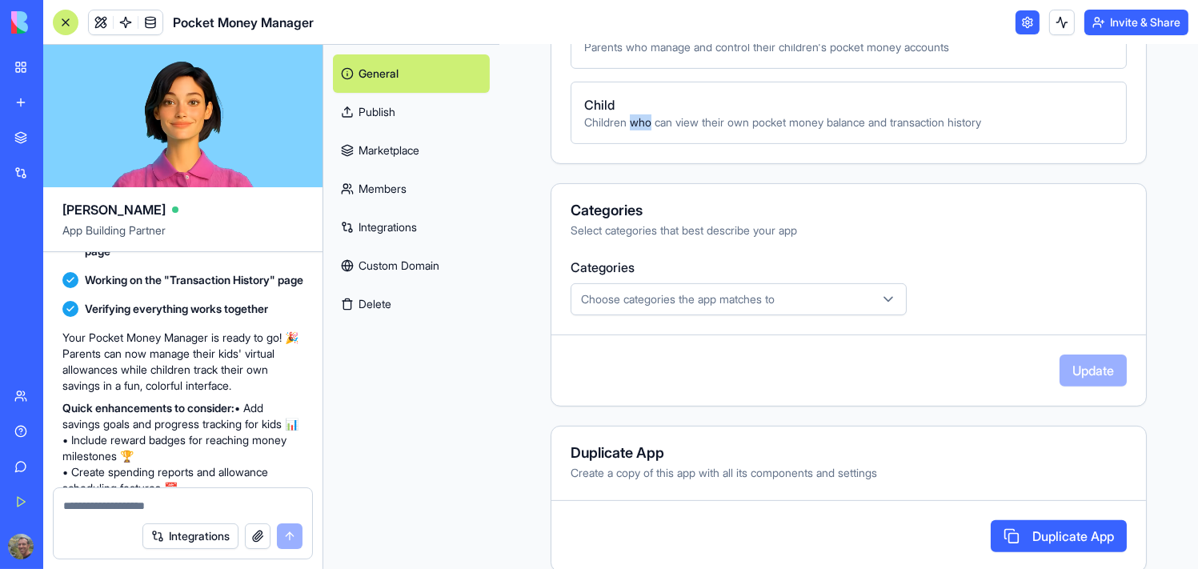
click at [676, 290] on button "Choose categories the app matches to" at bounding box center [739, 299] width 336 height 32
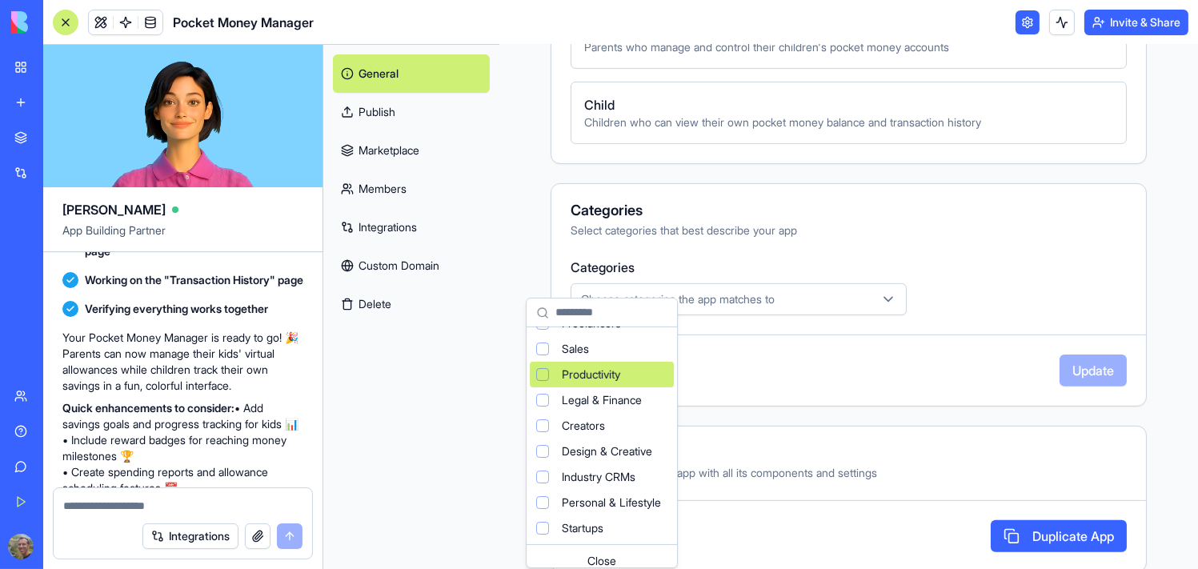
scroll to position [106, 0]
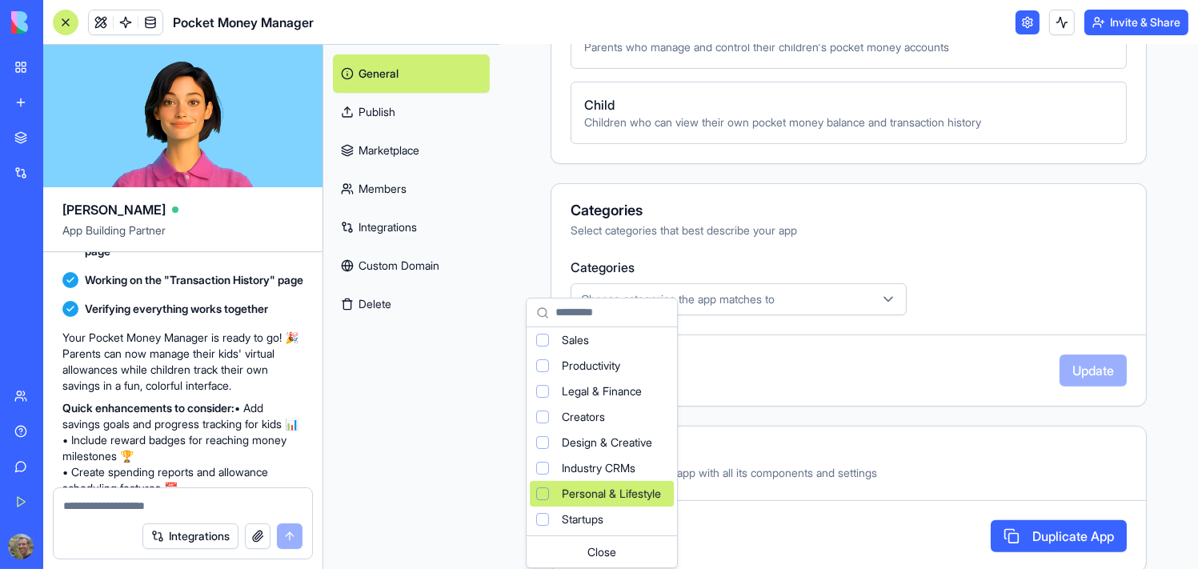
click at [579, 490] on span "Personal & Lifestyle" at bounding box center [611, 494] width 99 height 16
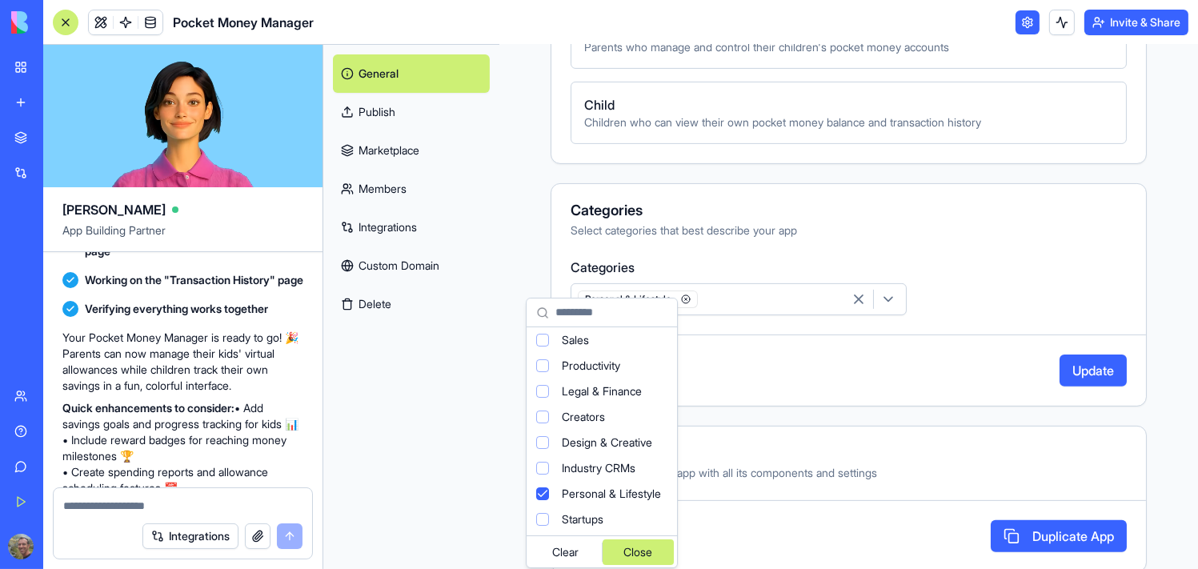
click at [659, 545] on div "Close" at bounding box center [639, 552] width 72 height 26
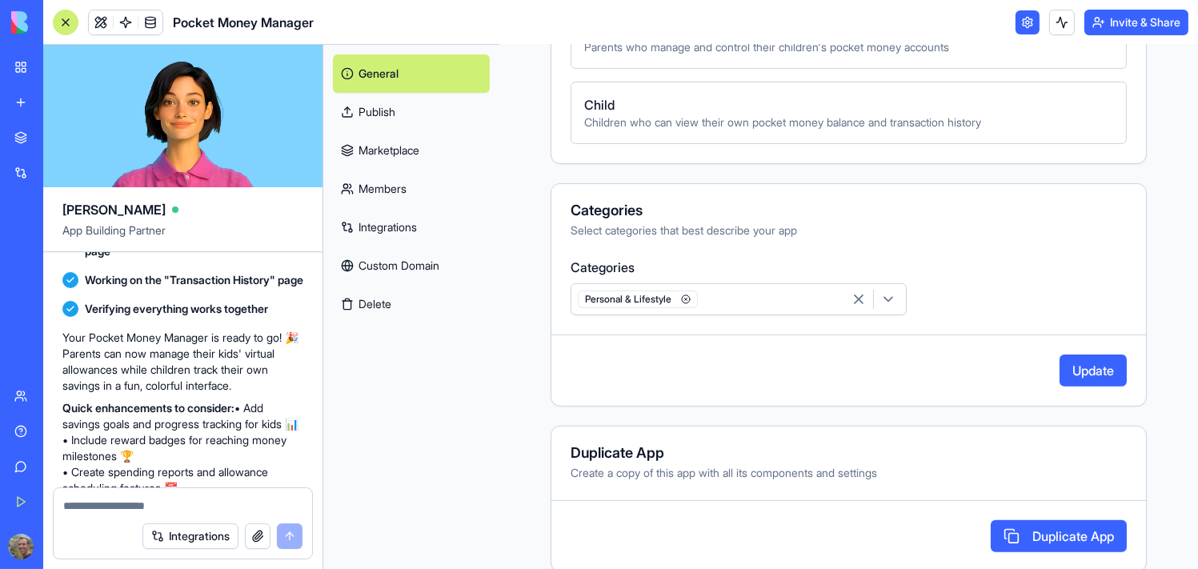
click at [1083, 357] on button "Update" at bounding box center [1093, 371] width 67 height 32
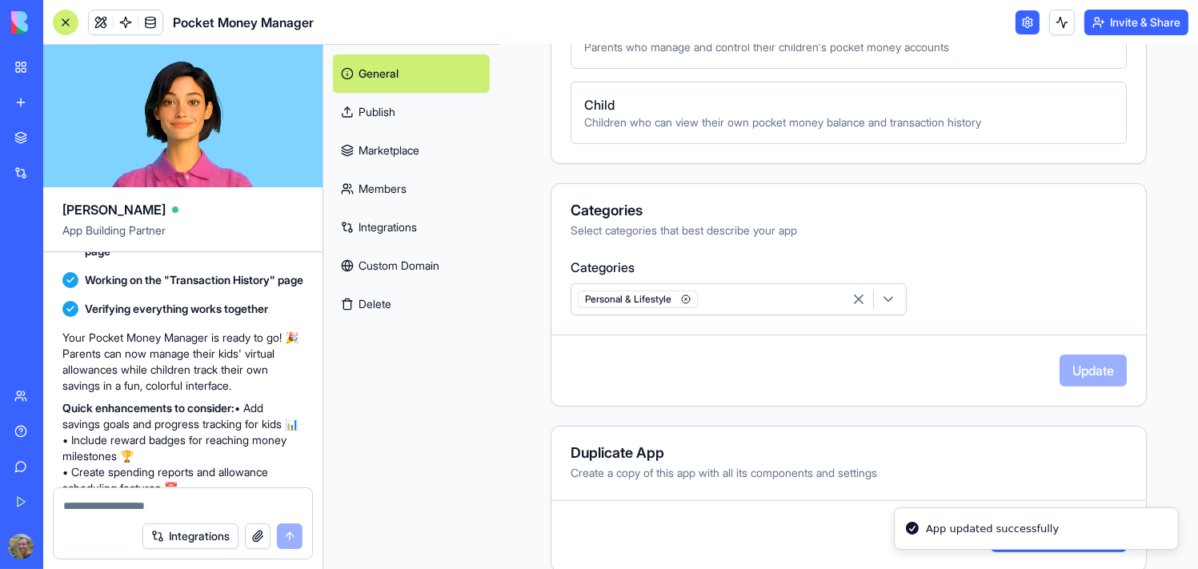
click at [392, 148] on link "Marketplace" at bounding box center [411, 150] width 157 height 38
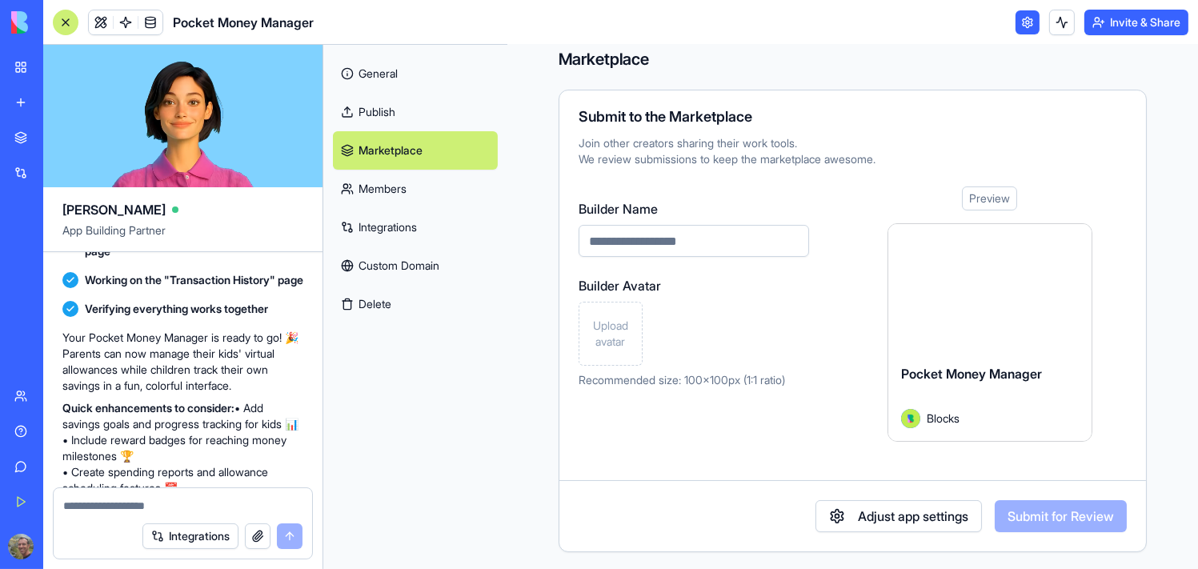
click at [404, 226] on link "Integrations" at bounding box center [415, 227] width 165 height 38
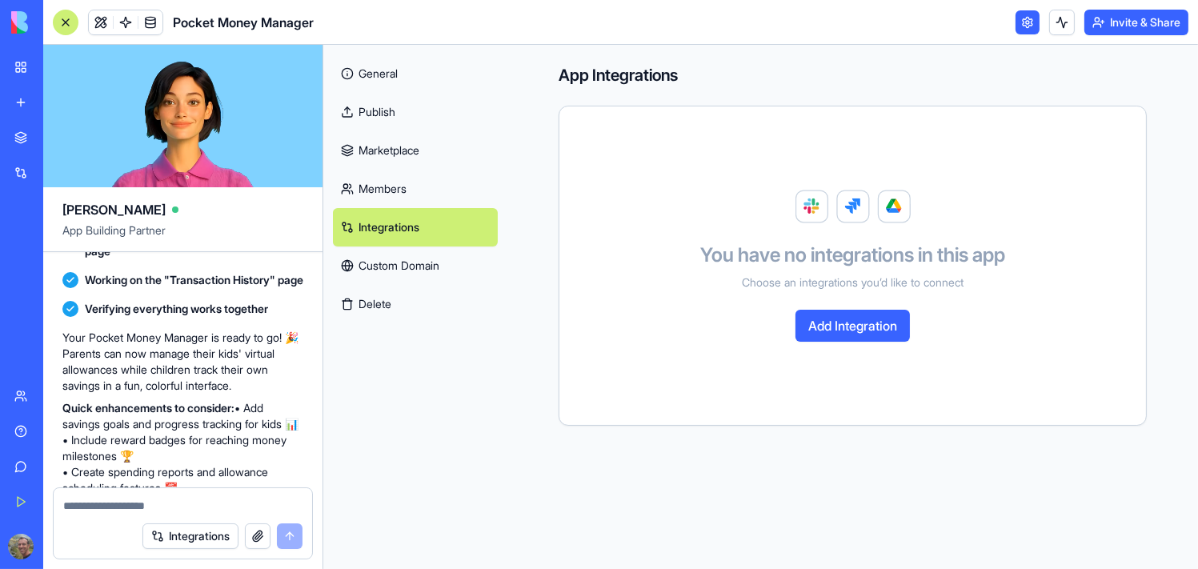
click at [861, 328] on button "Add Integration" at bounding box center [853, 326] width 114 height 32
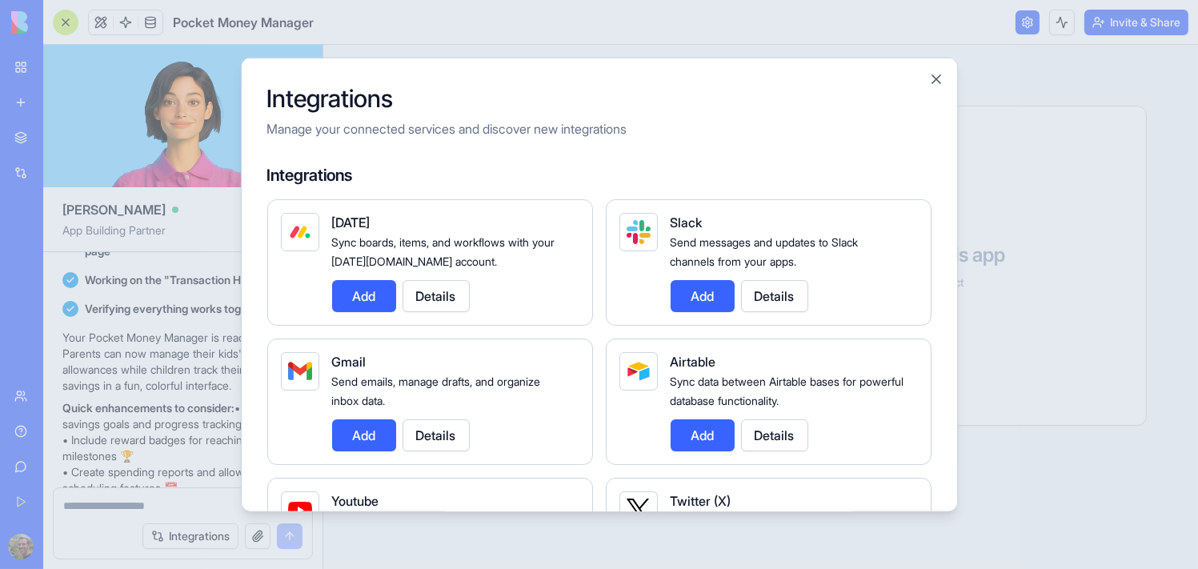
click at [462, 126] on p "Manage your connected services and discover new integrations" at bounding box center [599, 127] width 664 height 19
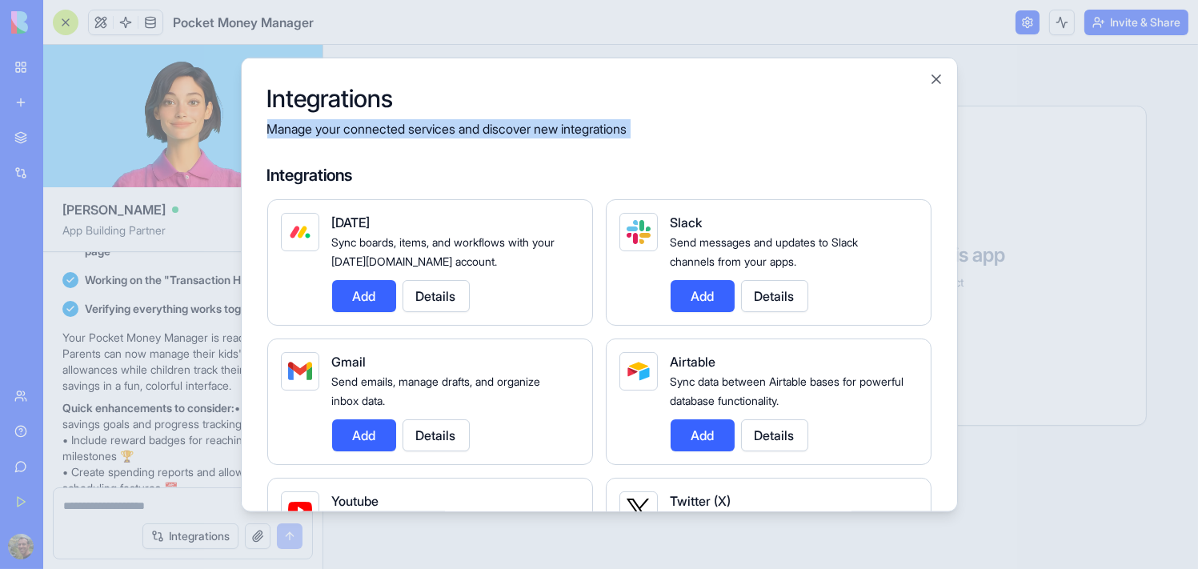
click at [462, 126] on p "Manage your connected services and discover new integrations" at bounding box center [599, 127] width 664 height 19
click at [937, 71] on button "Close" at bounding box center [936, 78] width 16 height 16
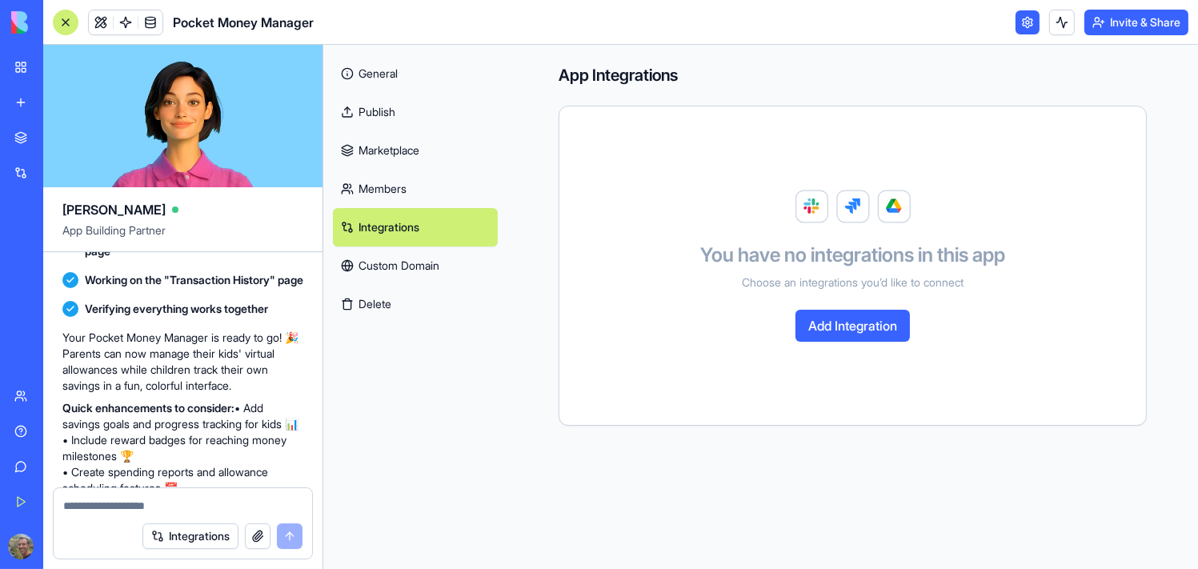
click at [423, 265] on link "Custom Domain" at bounding box center [415, 266] width 165 height 38
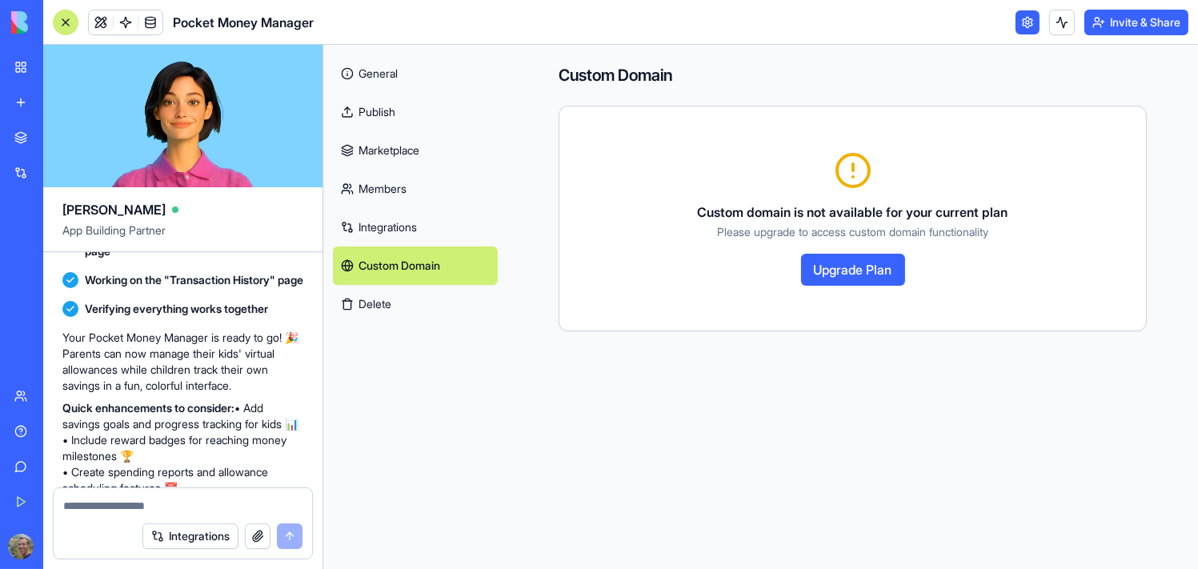
click at [383, 135] on link "Marketplace" at bounding box center [415, 150] width 165 height 38
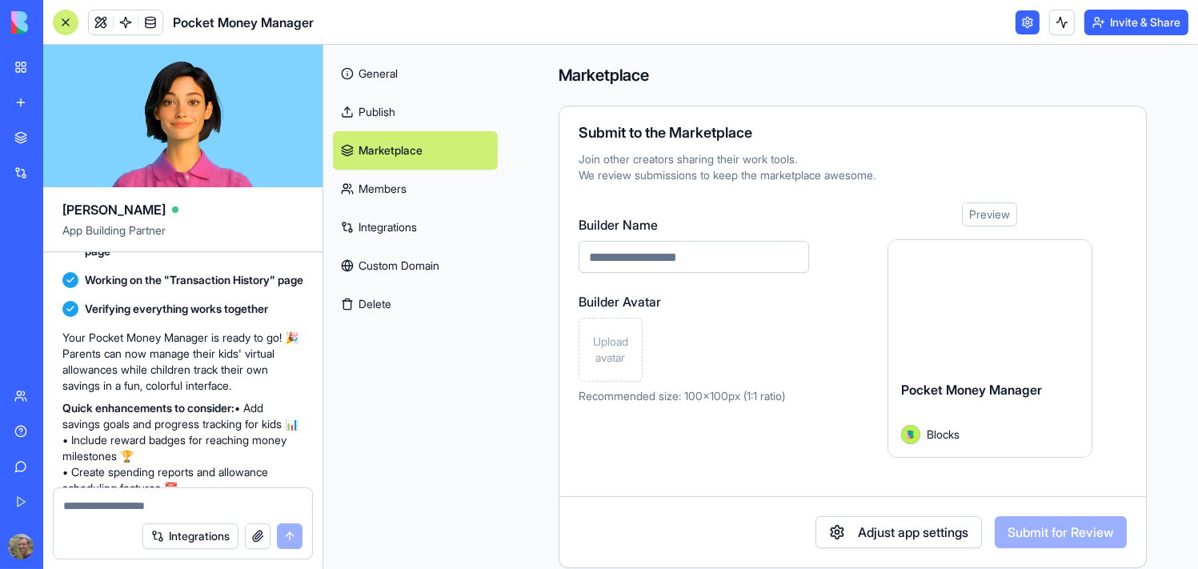
click at [381, 113] on link "Publish" at bounding box center [415, 112] width 165 height 38
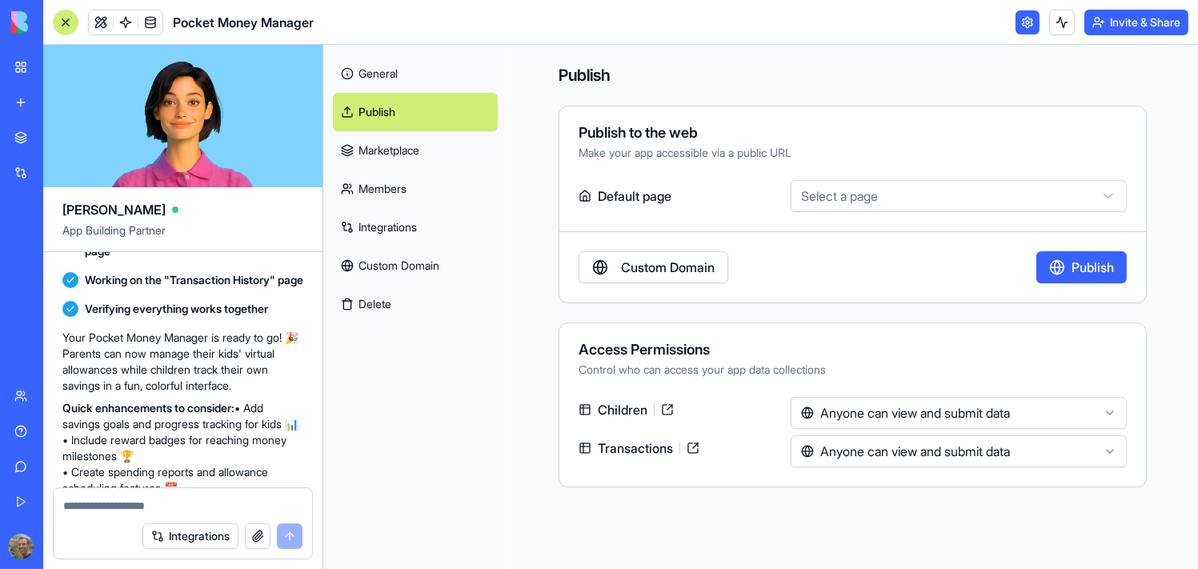
click at [380, 77] on link "General" at bounding box center [415, 73] width 165 height 38
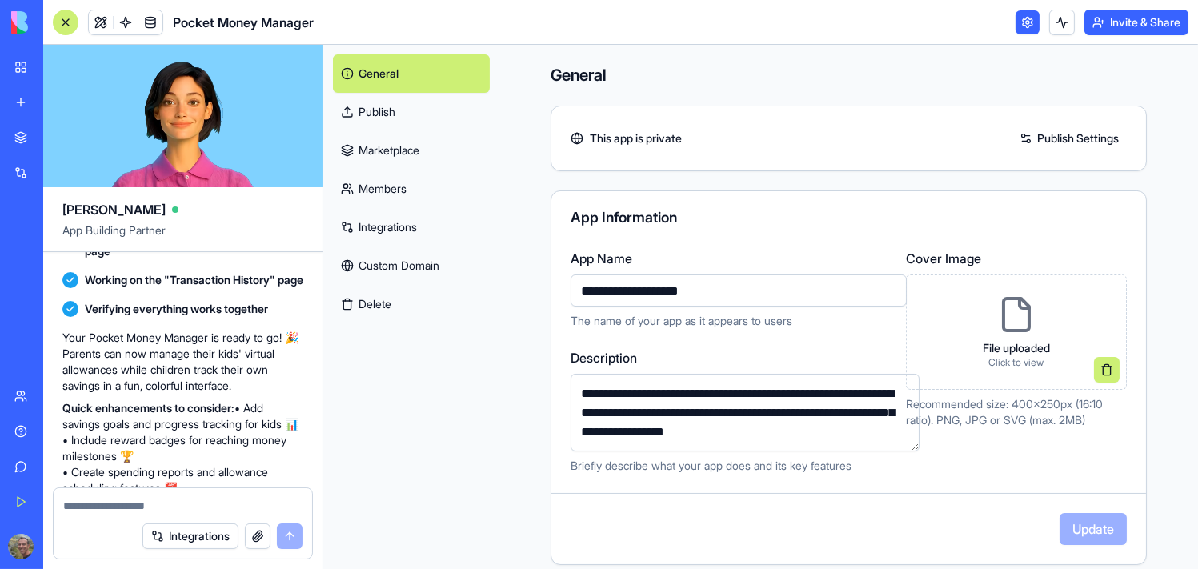
click at [407, 116] on link "Publish" at bounding box center [411, 112] width 157 height 38
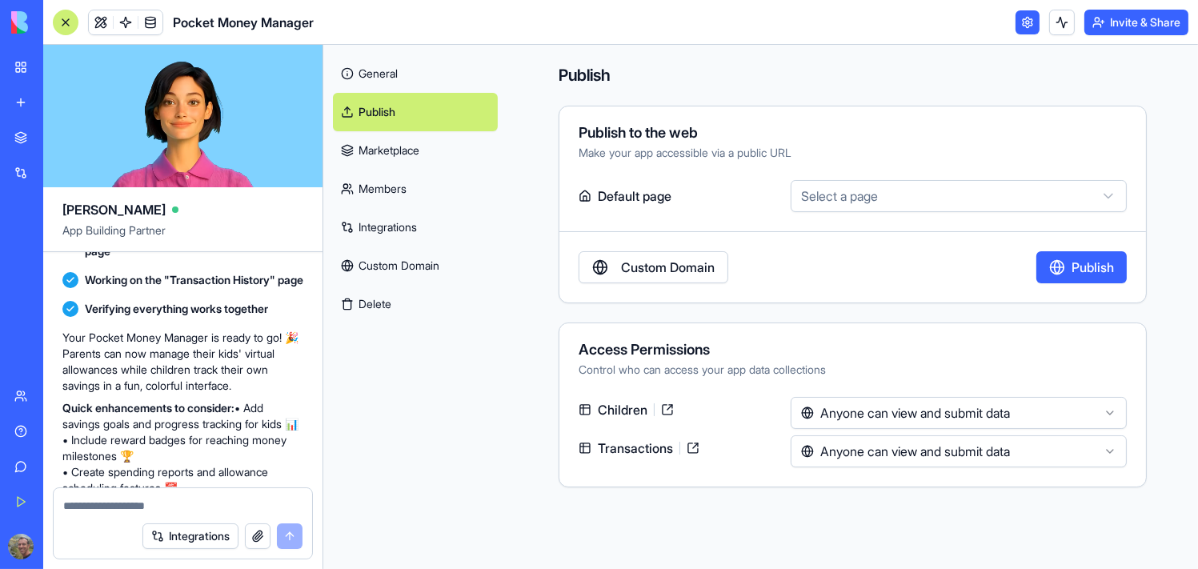
click at [407, 146] on link "Marketplace" at bounding box center [415, 150] width 165 height 38
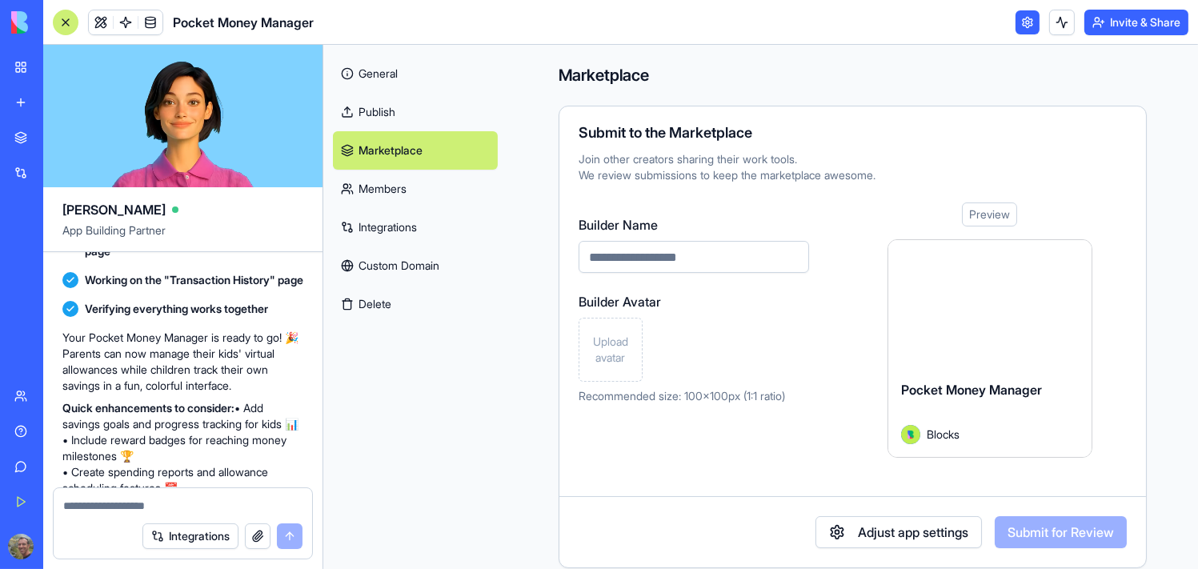
click at [387, 78] on link "General" at bounding box center [415, 73] width 165 height 38
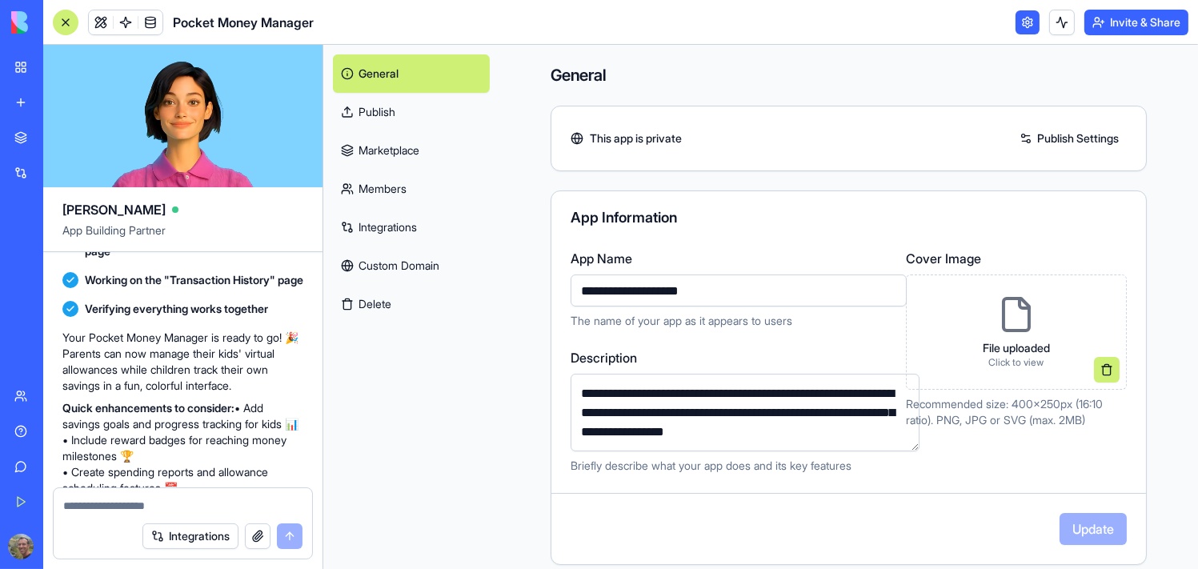
click at [424, 77] on link "General" at bounding box center [411, 73] width 157 height 38
click at [1023, 18] on link at bounding box center [1028, 22] width 24 height 24
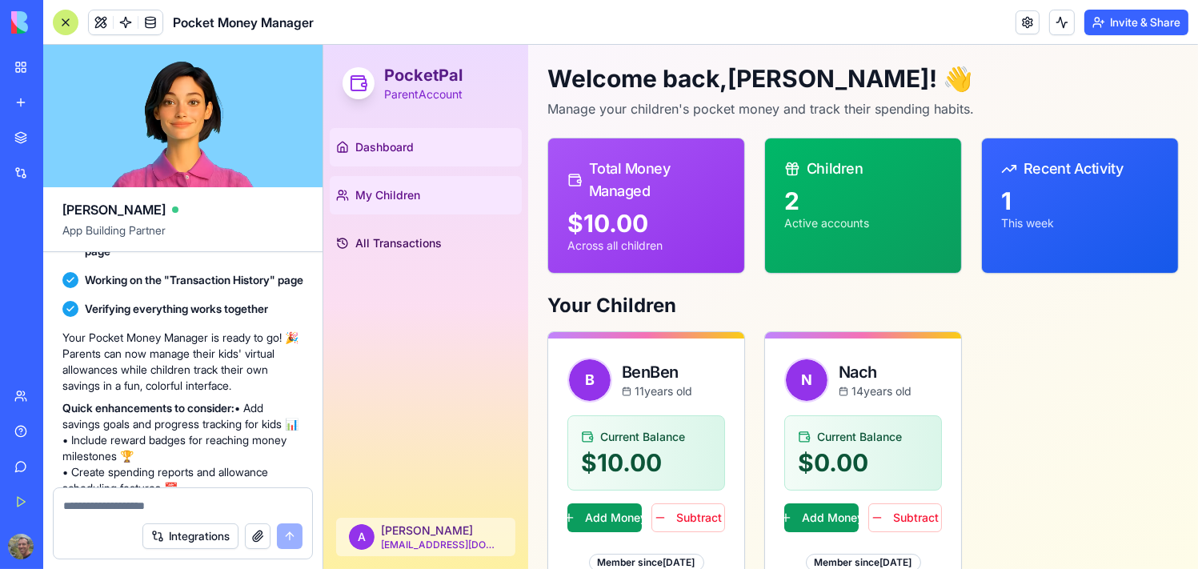
click at [383, 198] on span "My Children" at bounding box center [387, 195] width 65 height 16
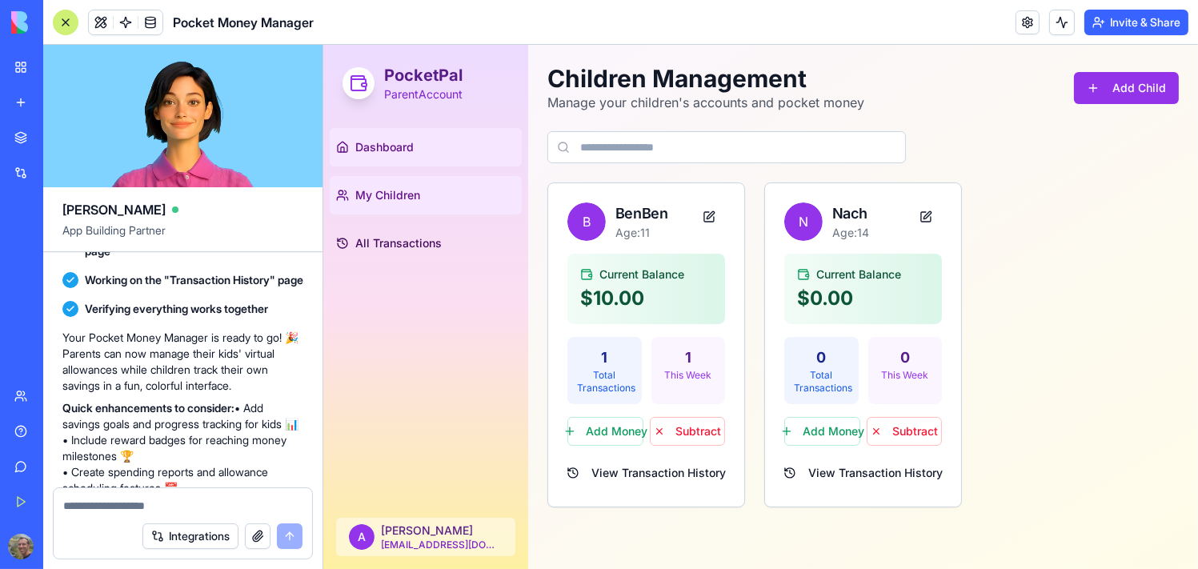
click at [414, 142] on link "Dashboard" at bounding box center [425, 147] width 192 height 38
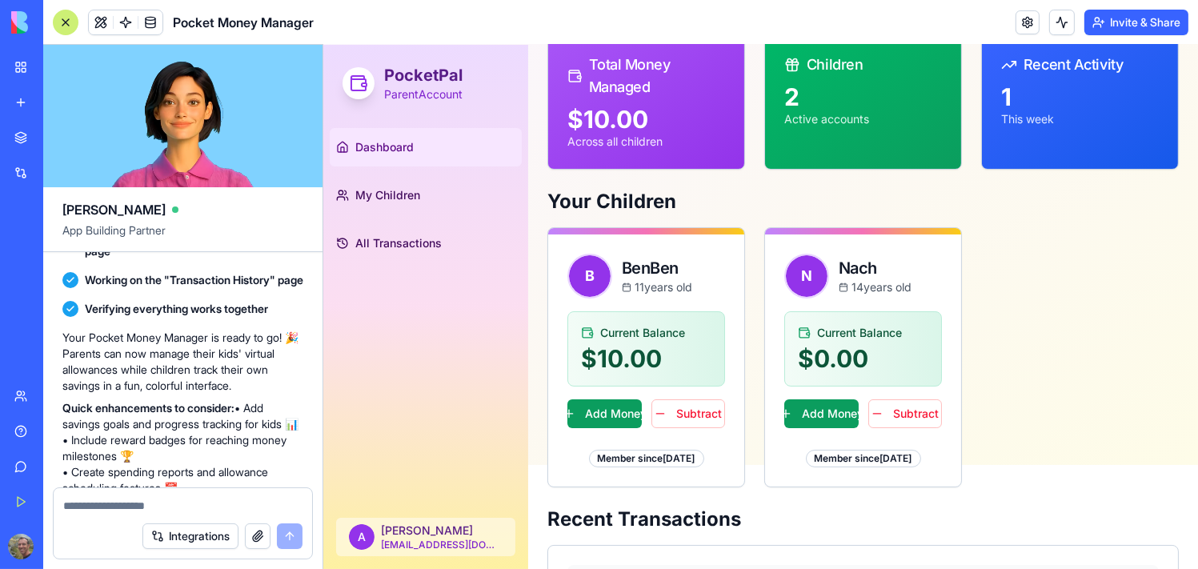
scroll to position [202, 0]
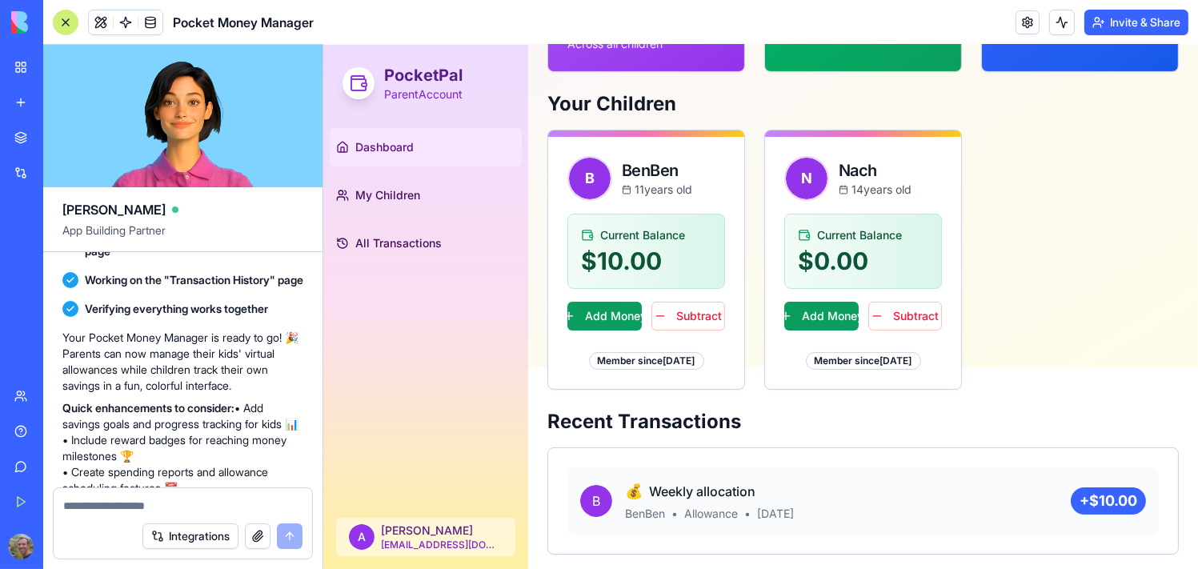
click at [134, 516] on div "Integrations" at bounding box center [183, 536] width 259 height 45
click at [86, 511] on textarea at bounding box center [182, 506] width 239 height 16
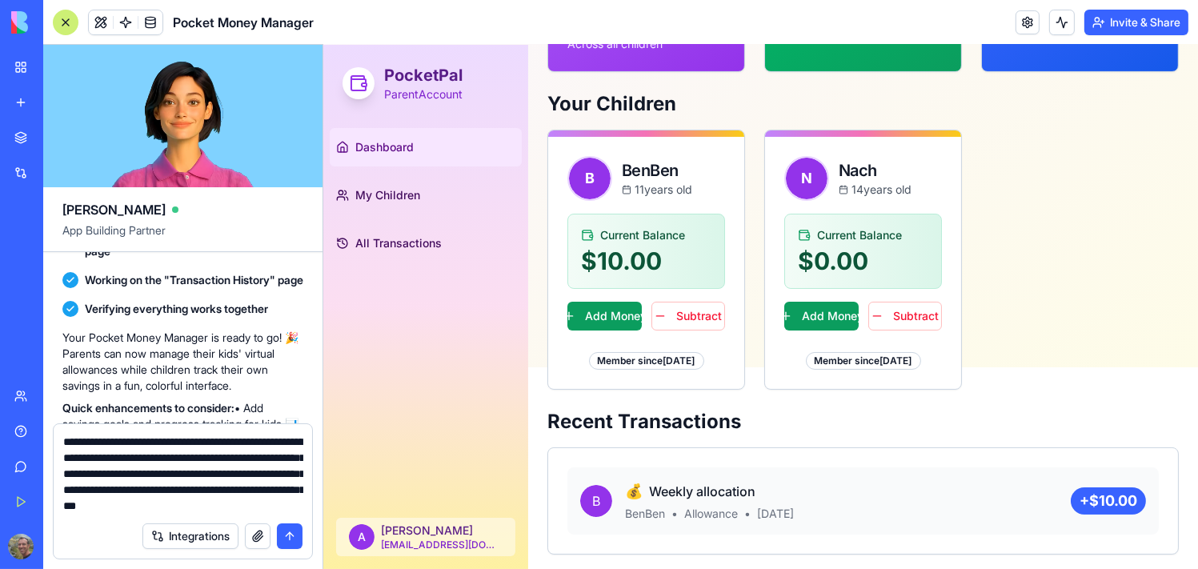
type textarea "**********"
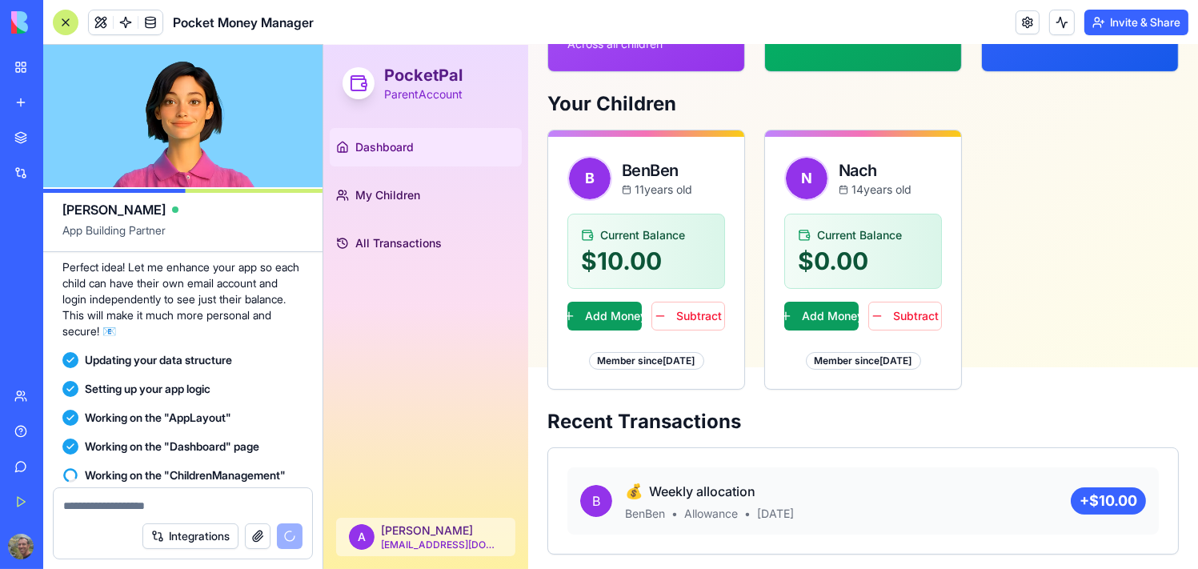
scroll to position [995, 0]
